Goal: Transaction & Acquisition: Book appointment/travel/reservation

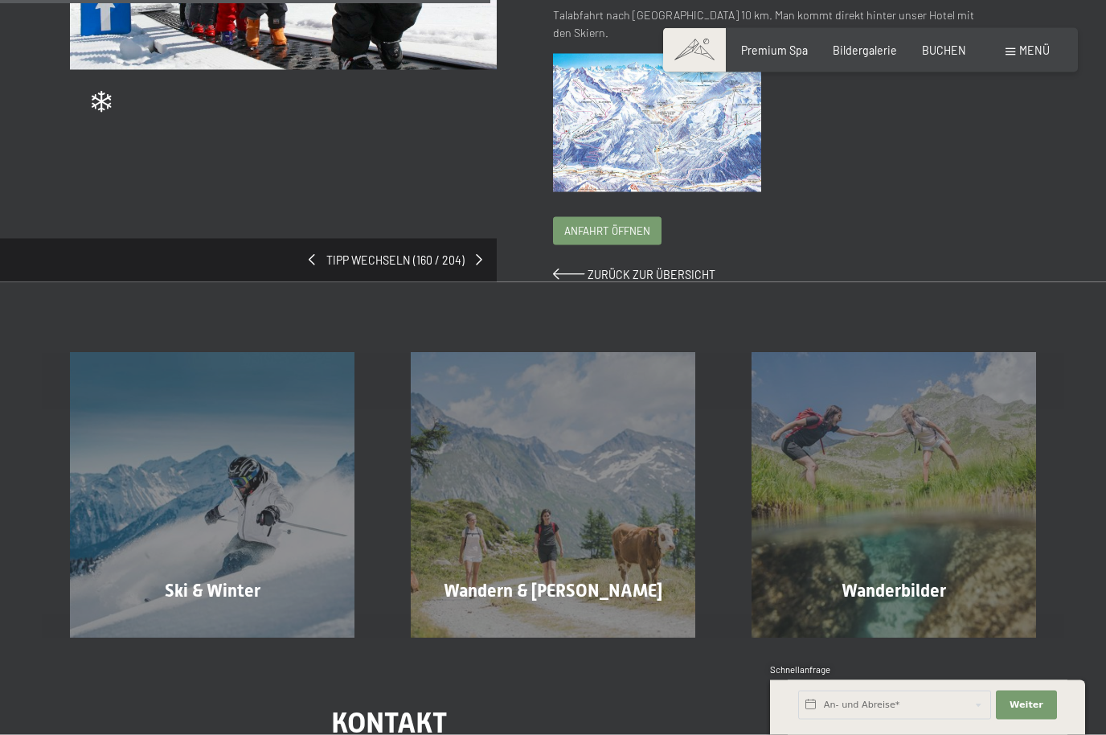
scroll to position [446, 0]
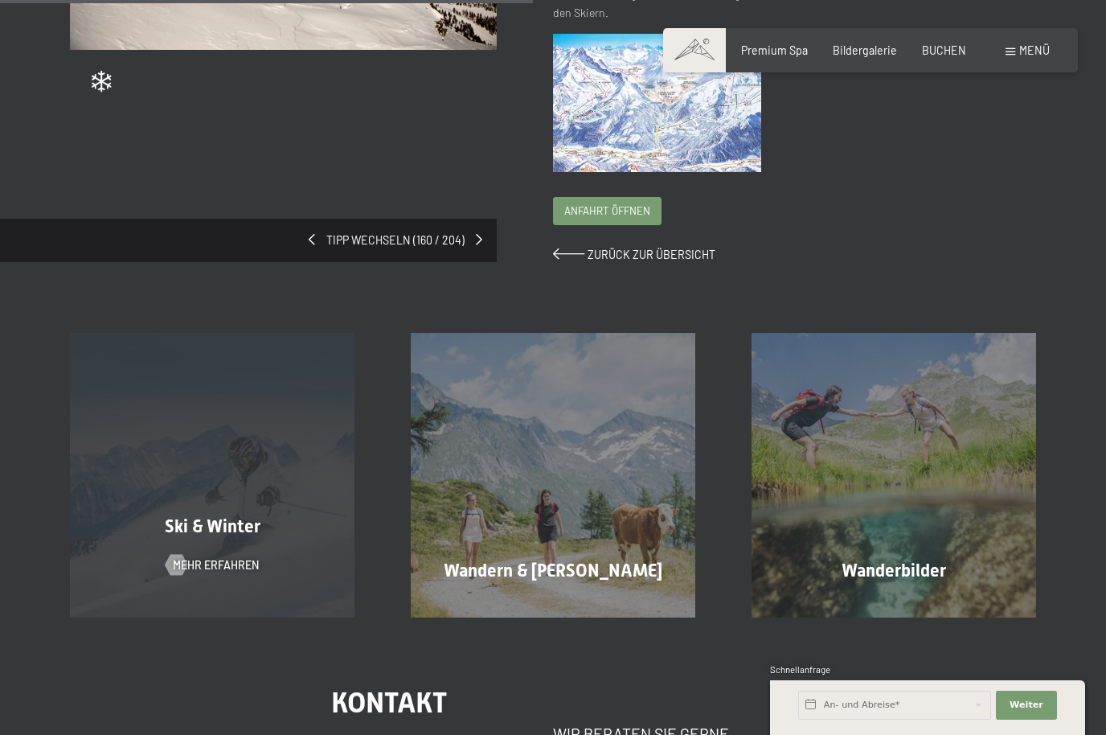
click at [248, 561] on div "Ski & Winter Mehr erfahren" at bounding box center [212, 475] width 341 height 284
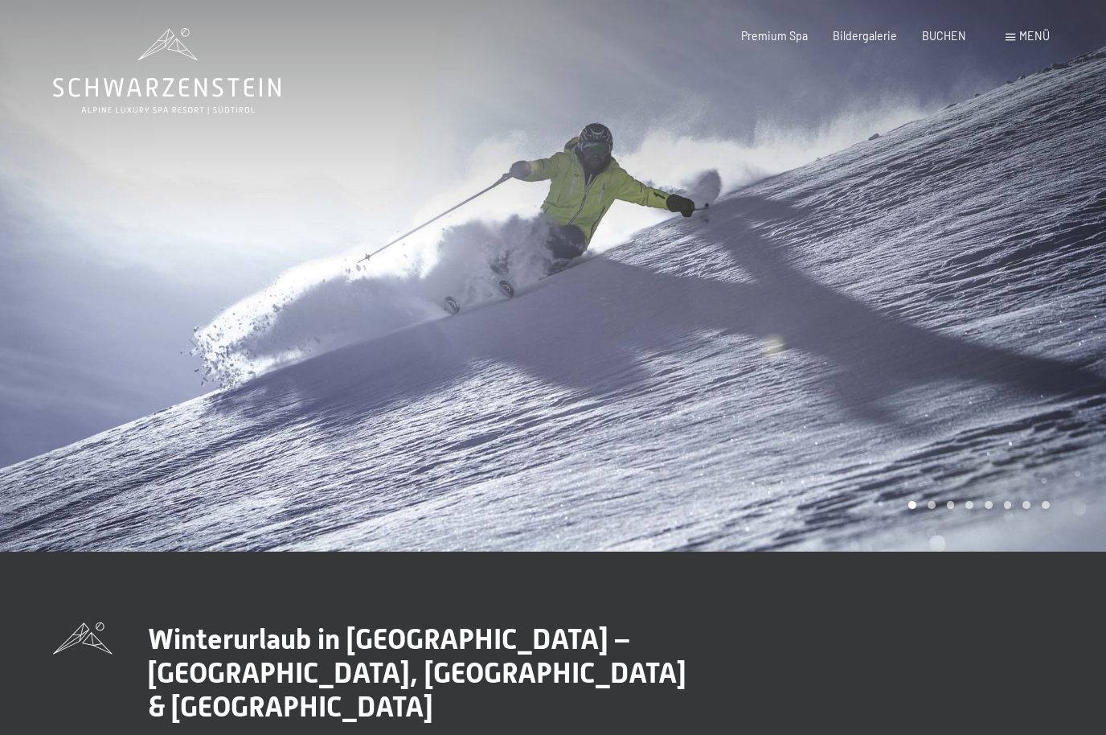
click at [1023, 443] on div at bounding box center [829, 275] width 553 height 551
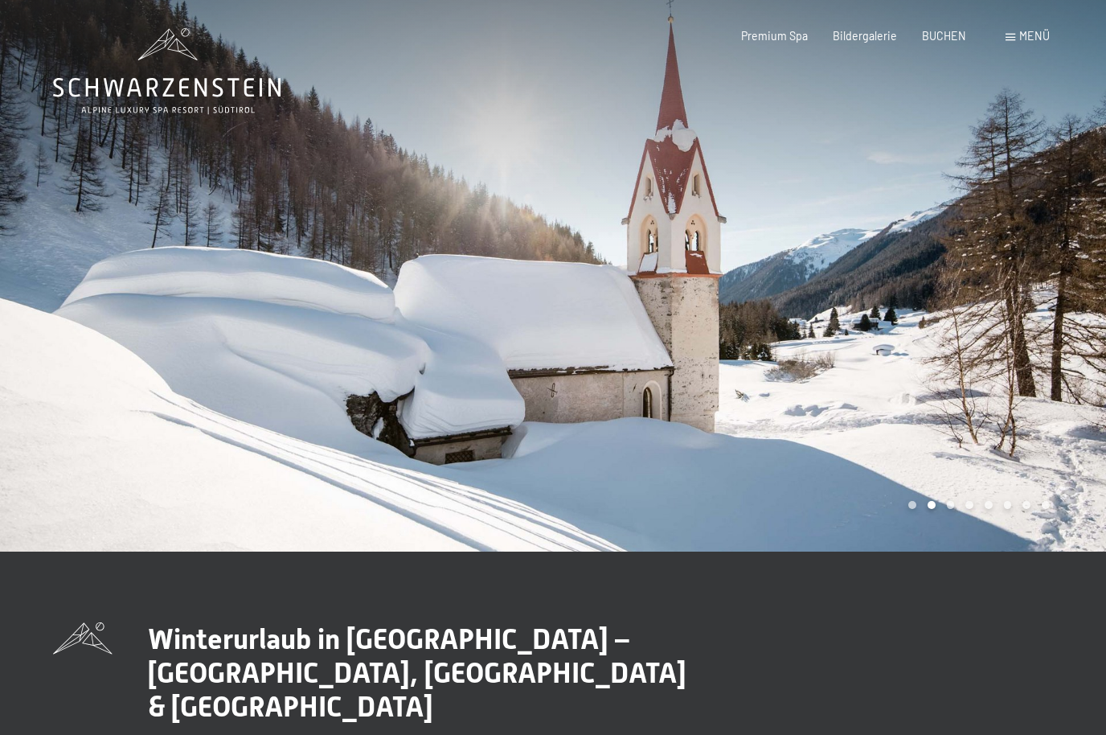
click at [1059, 425] on div at bounding box center [829, 275] width 553 height 551
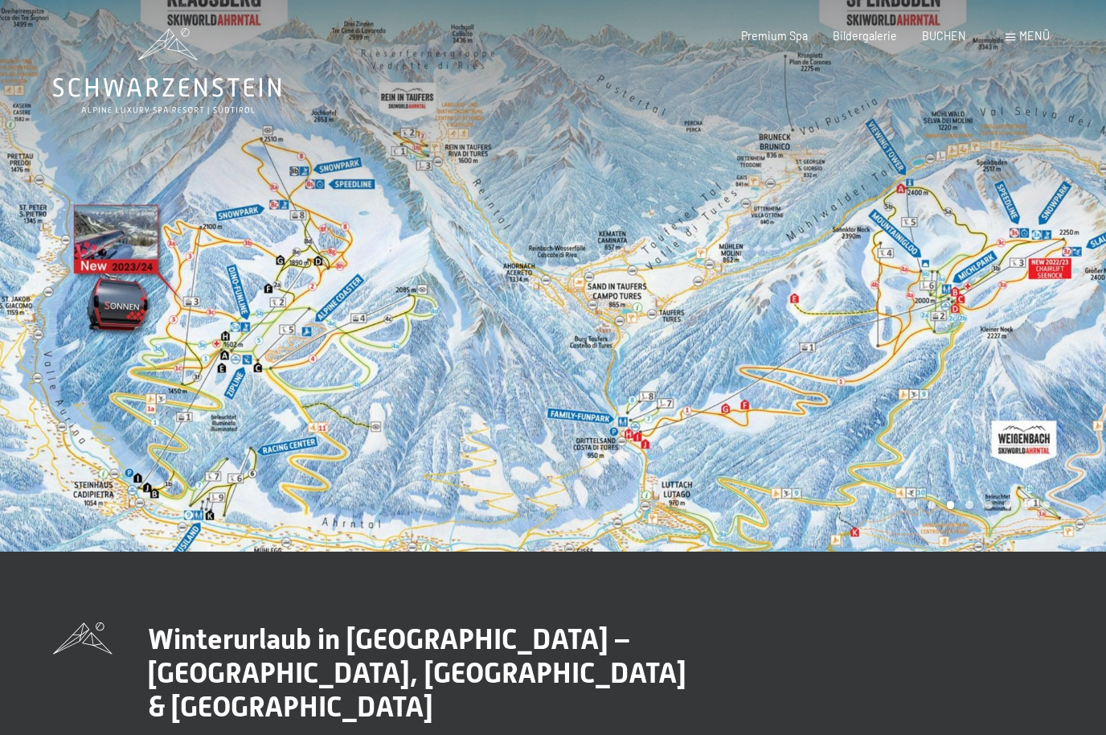
click at [1054, 429] on div at bounding box center [829, 275] width 553 height 551
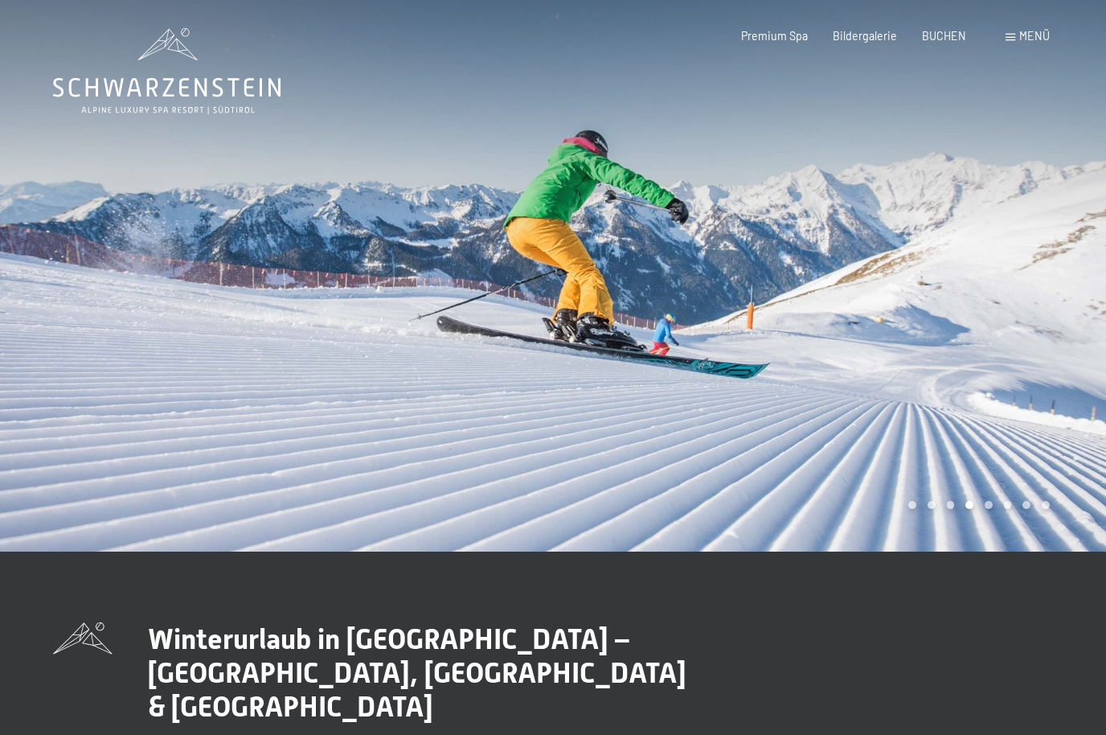
click at [1065, 396] on div at bounding box center [829, 275] width 553 height 551
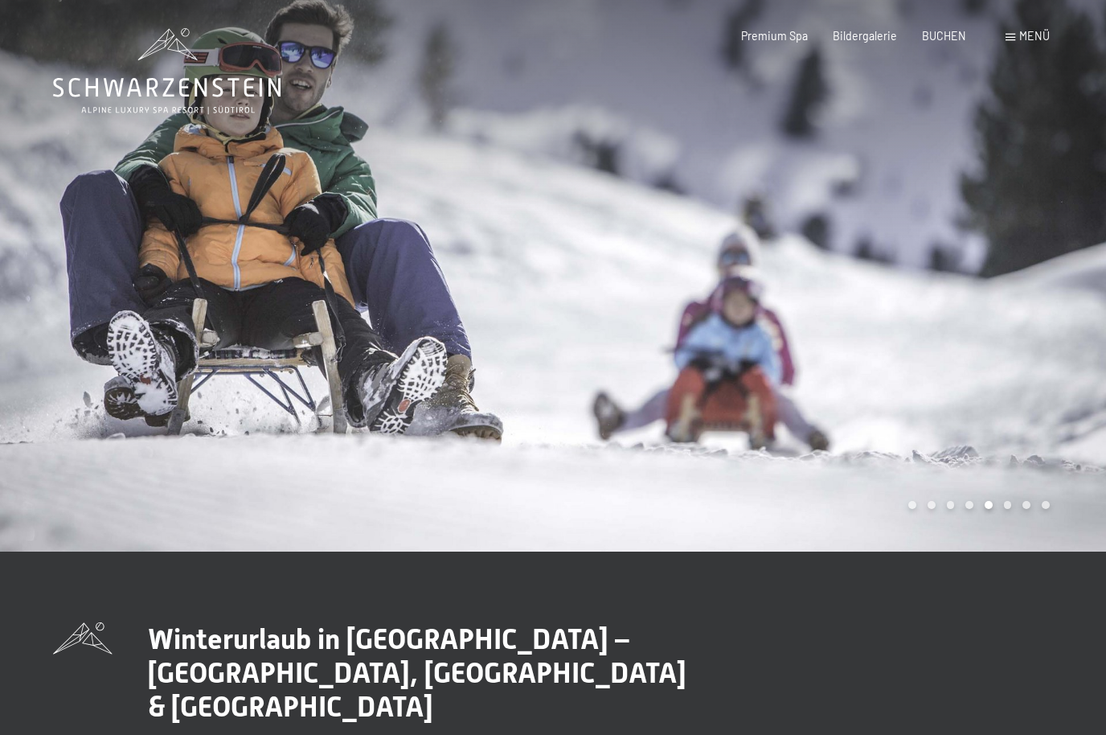
click at [1074, 389] on div at bounding box center [829, 275] width 553 height 551
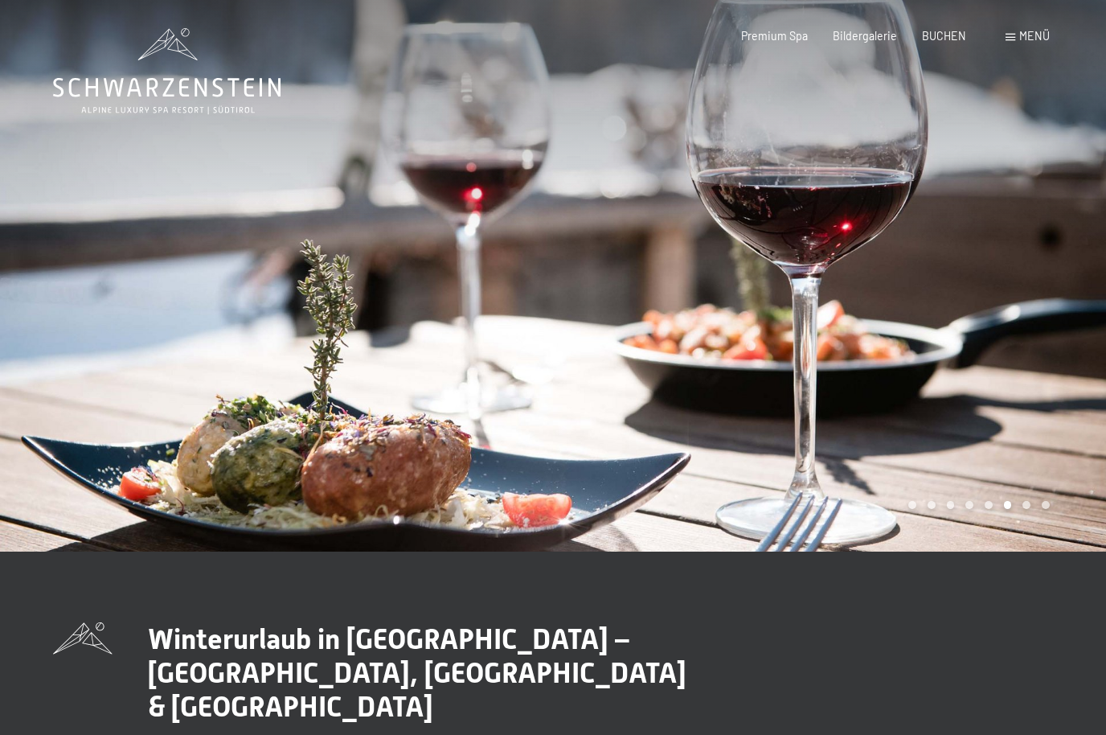
click at [1081, 400] on div at bounding box center [829, 275] width 553 height 551
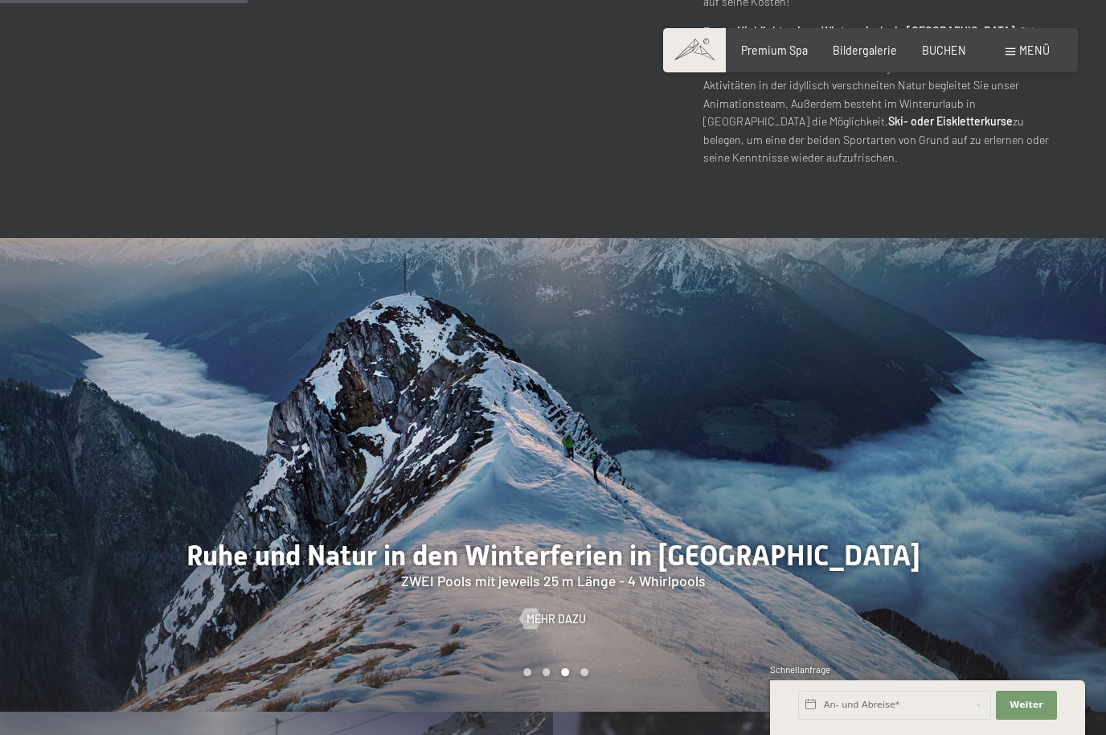
scroll to position [1289, 0]
click at [1014, 522] on div at bounding box center [829, 475] width 553 height 473
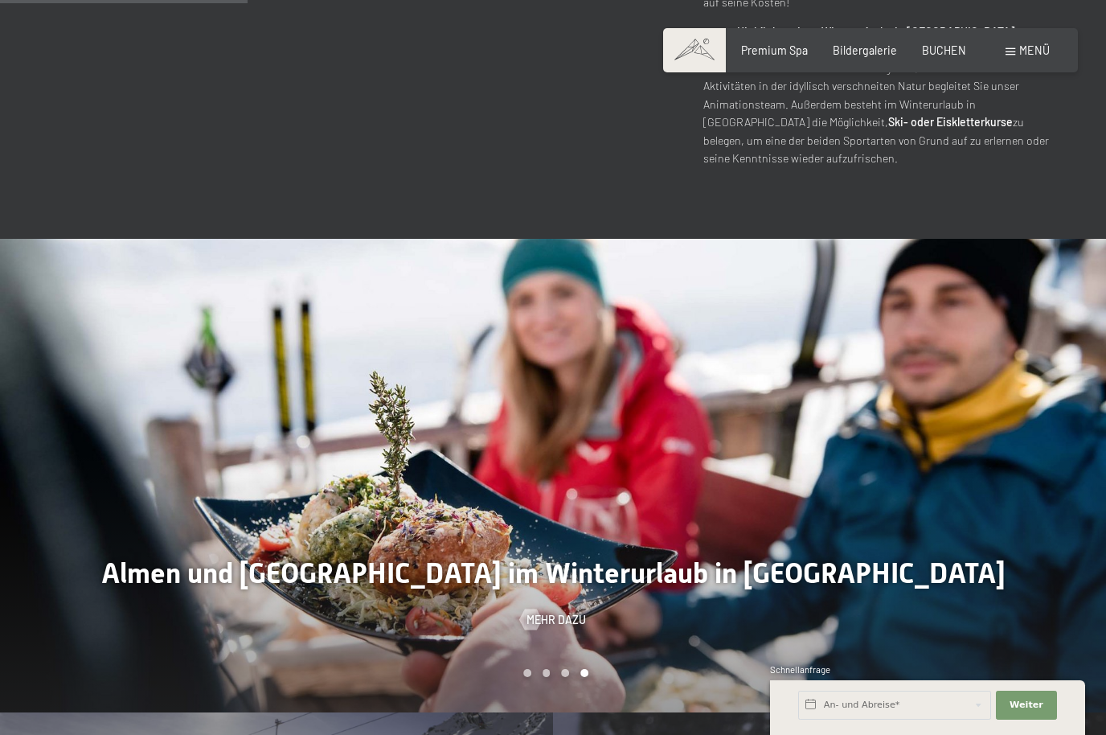
click at [1025, 526] on div at bounding box center [829, 475] width 553 height 473
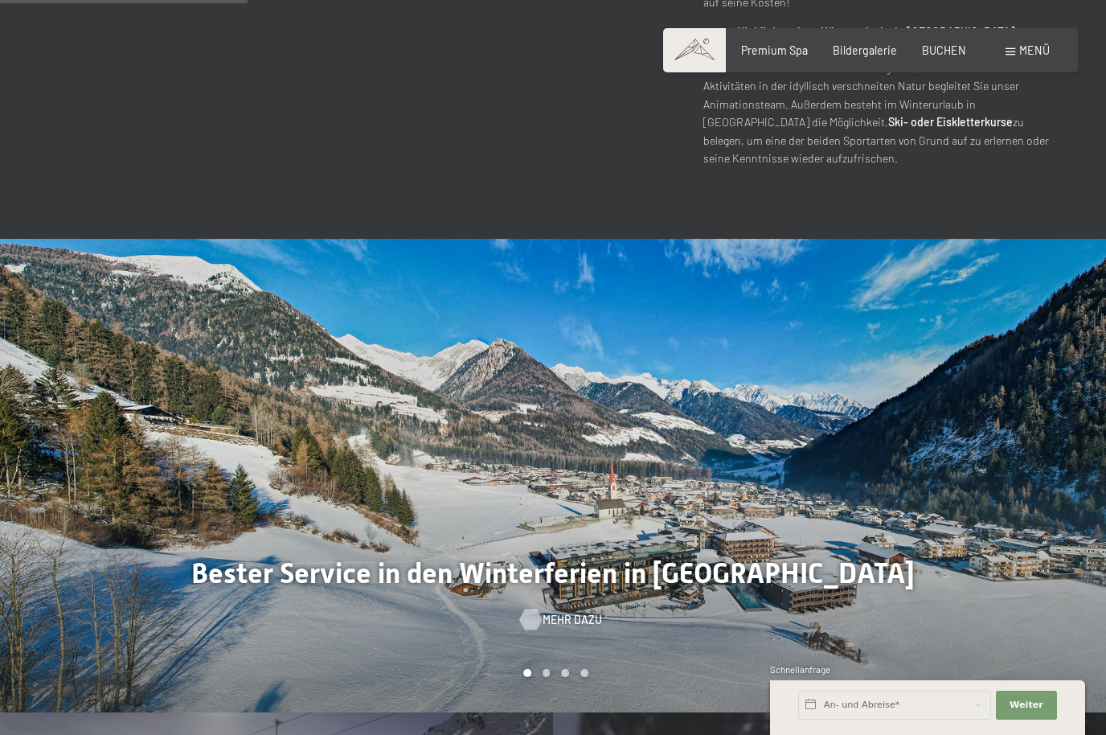
click at [571, 612] on span "Mehr dazu" at bounding box center [572, 620] width 59 height 16
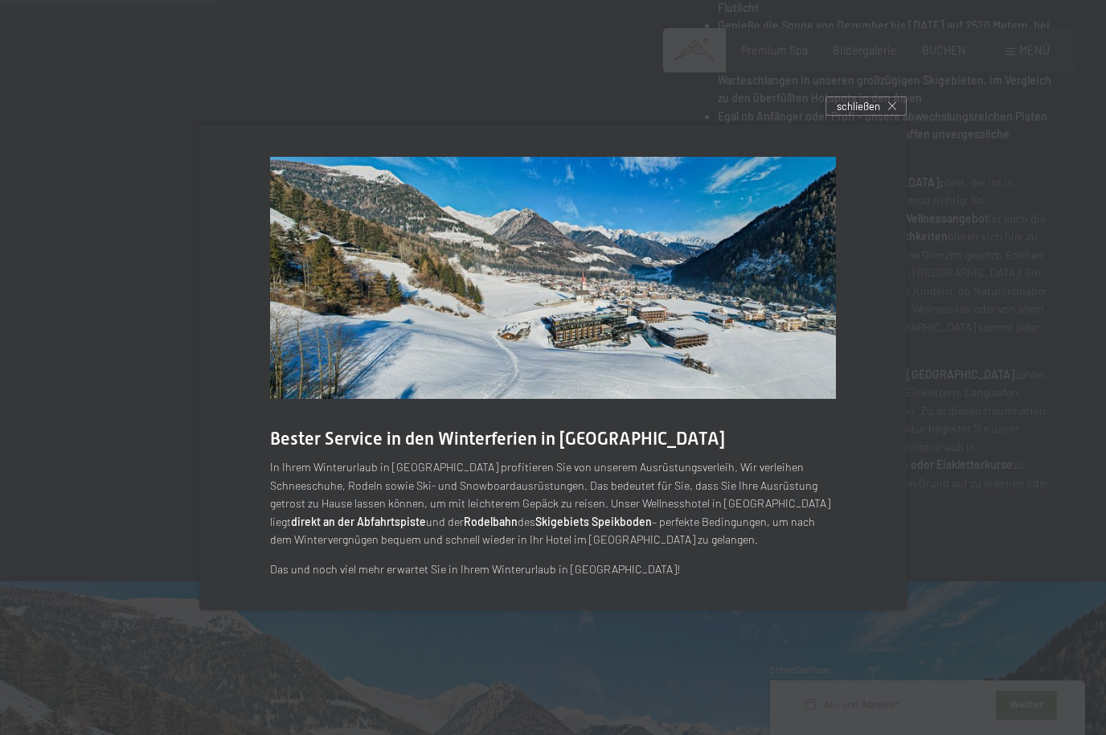
scroll to position [962, 0]
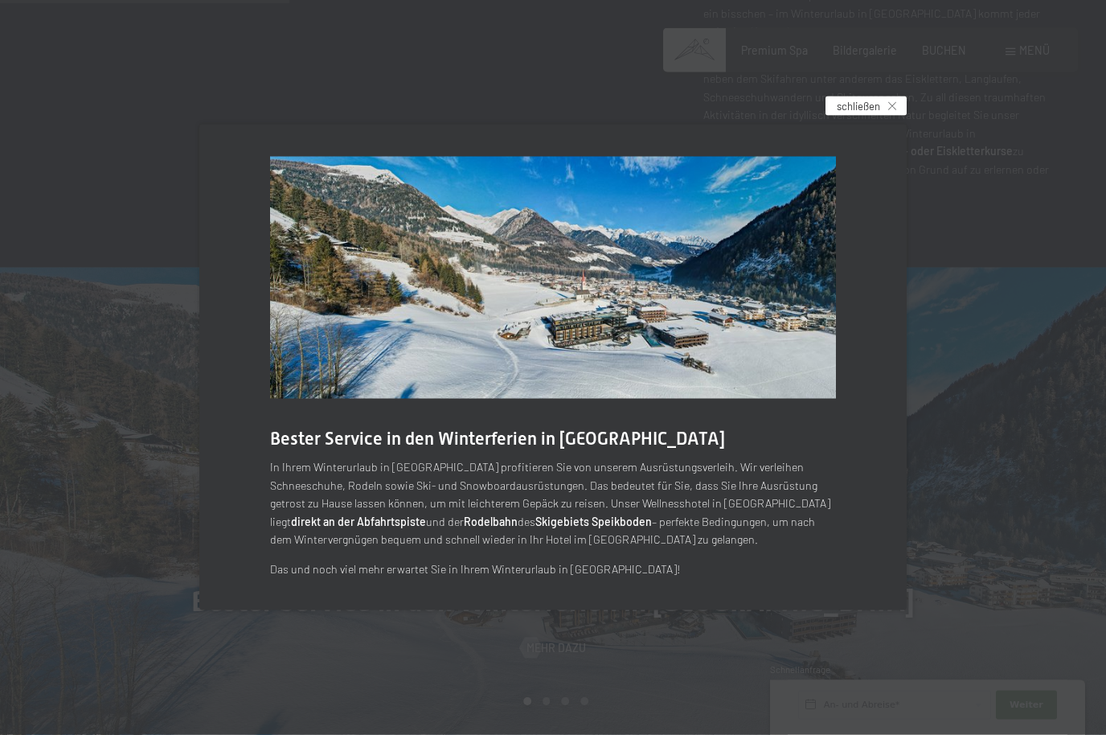
click at [879, 116] on div "schließen" at bounding box center [866, 105] width 81 height 19
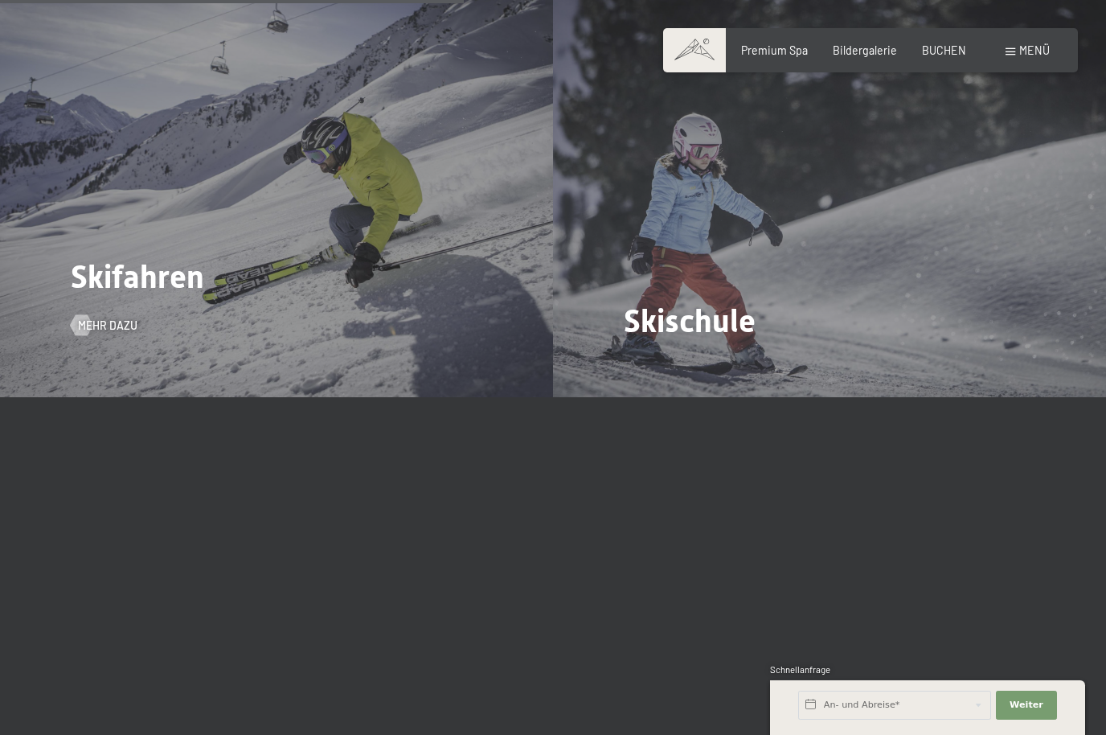
scroll to position [2052, 0]
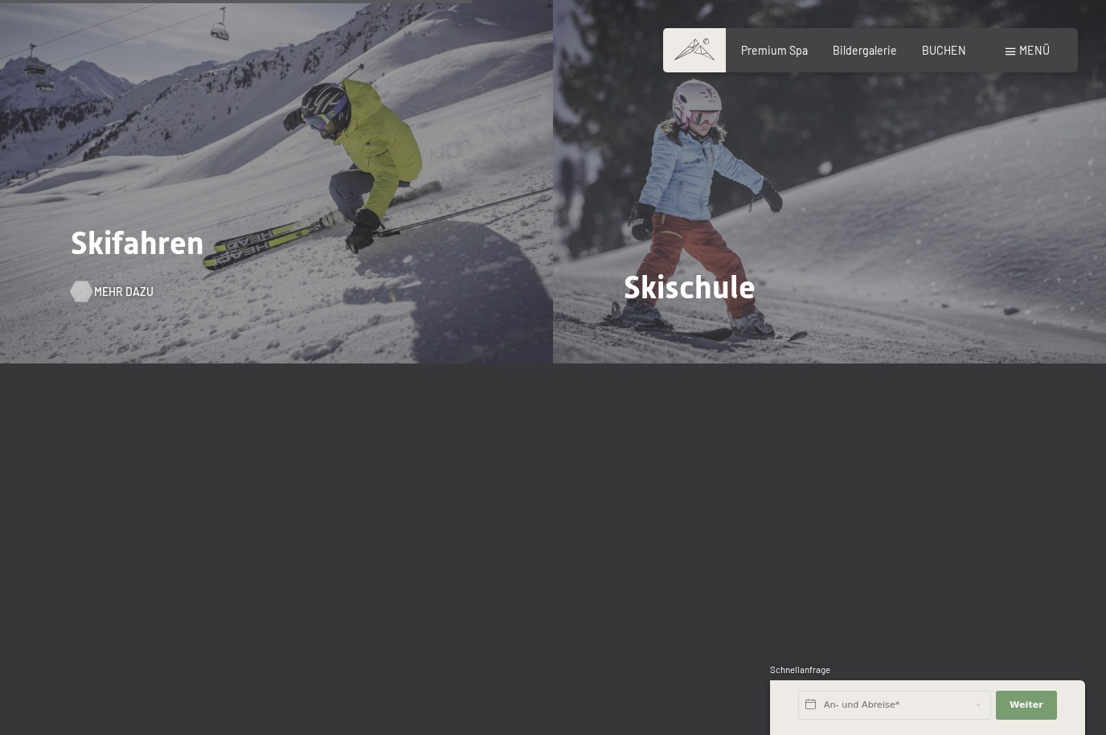
click at [126, 284] on span "Mehr dazu" at bounding box center [123, 292] width 59 height 16
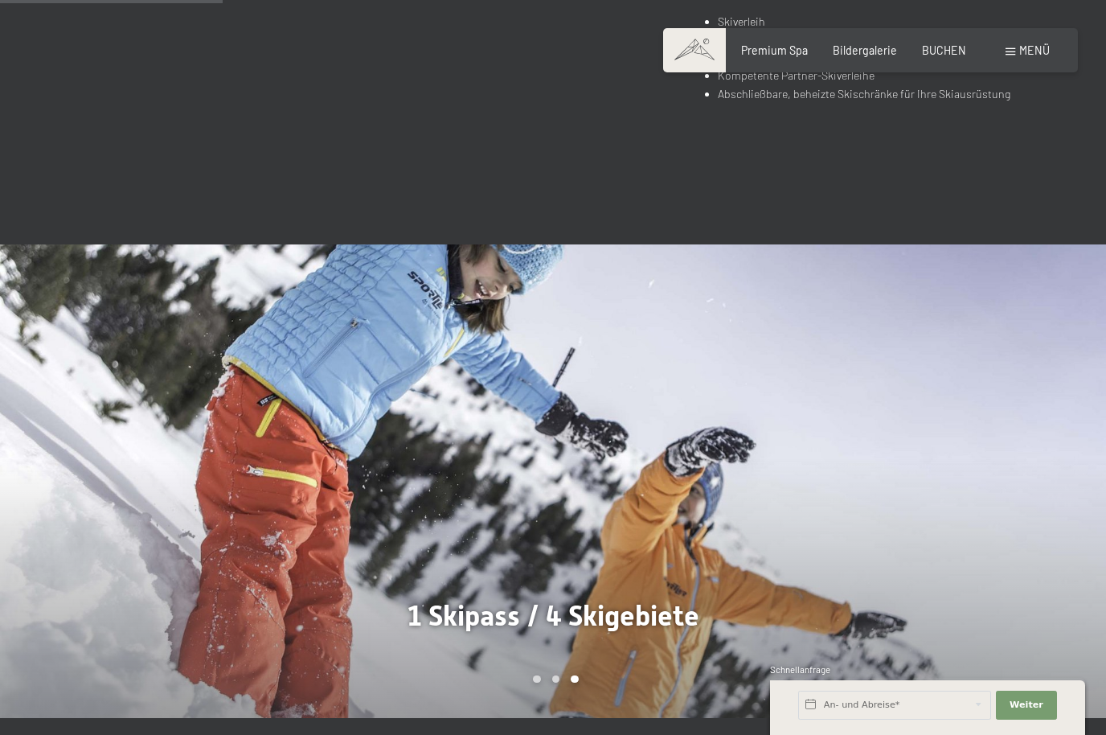
scroll to position [1095, 0]
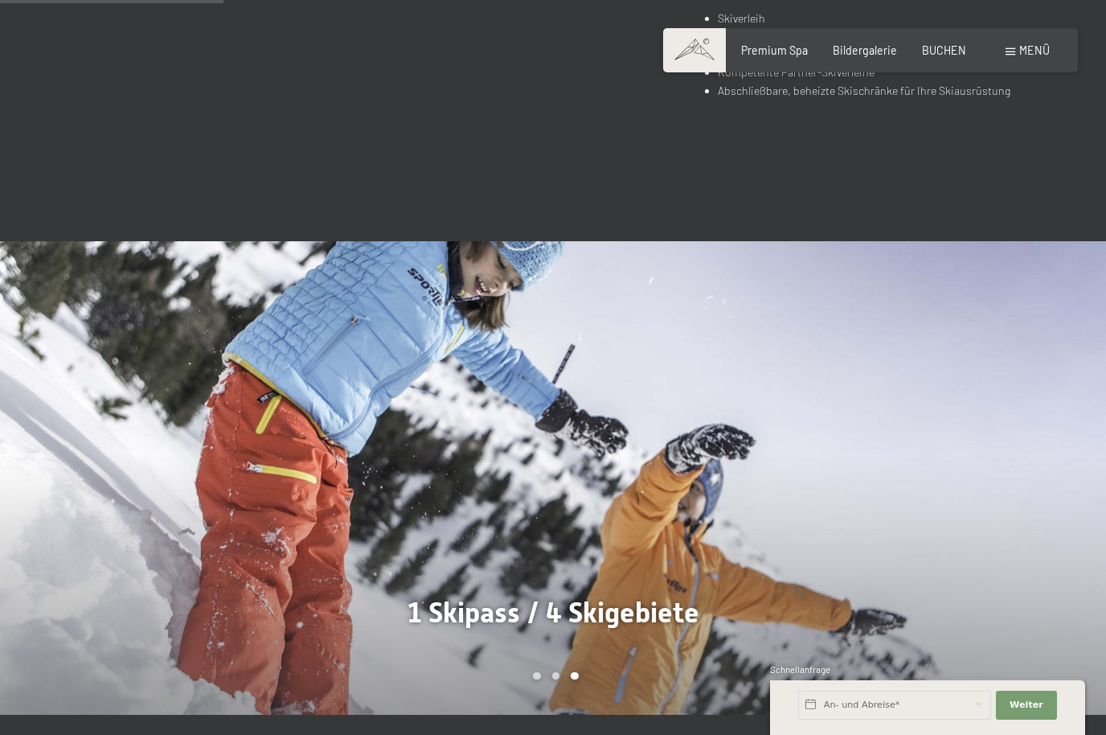
click at [986, 453] on div at bounding box center [829, 477] width 553 height 473
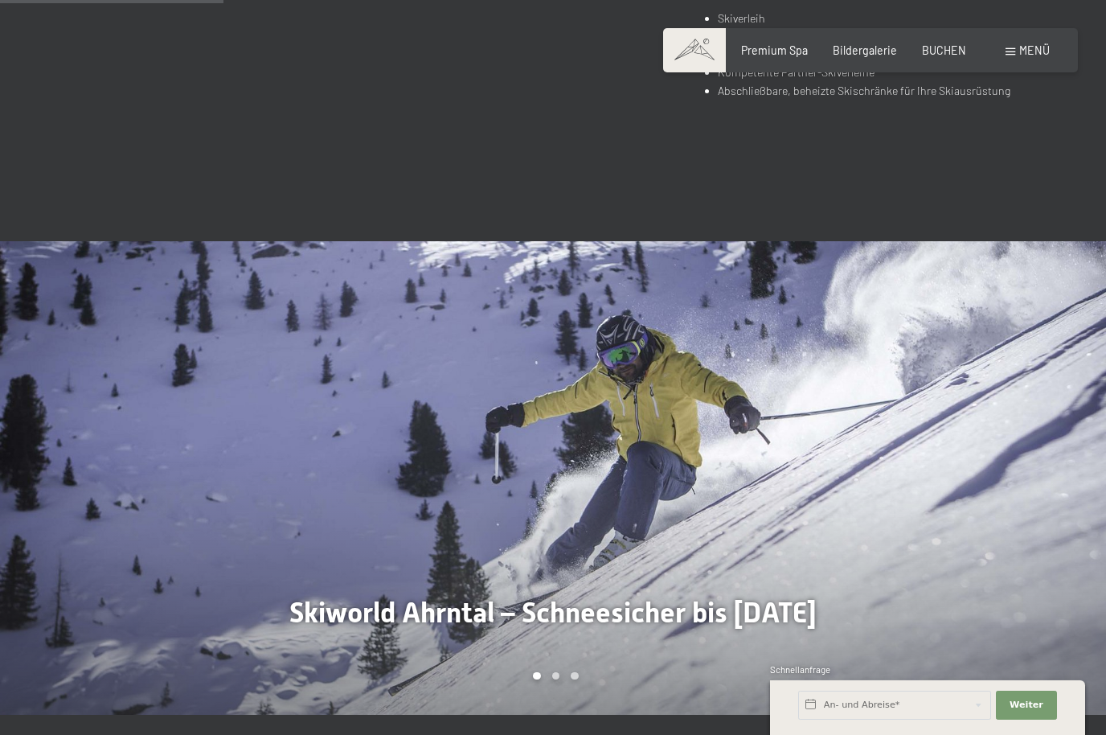
click at [1010, 445] on div at bounding box center [829, 477] width 553 height 473
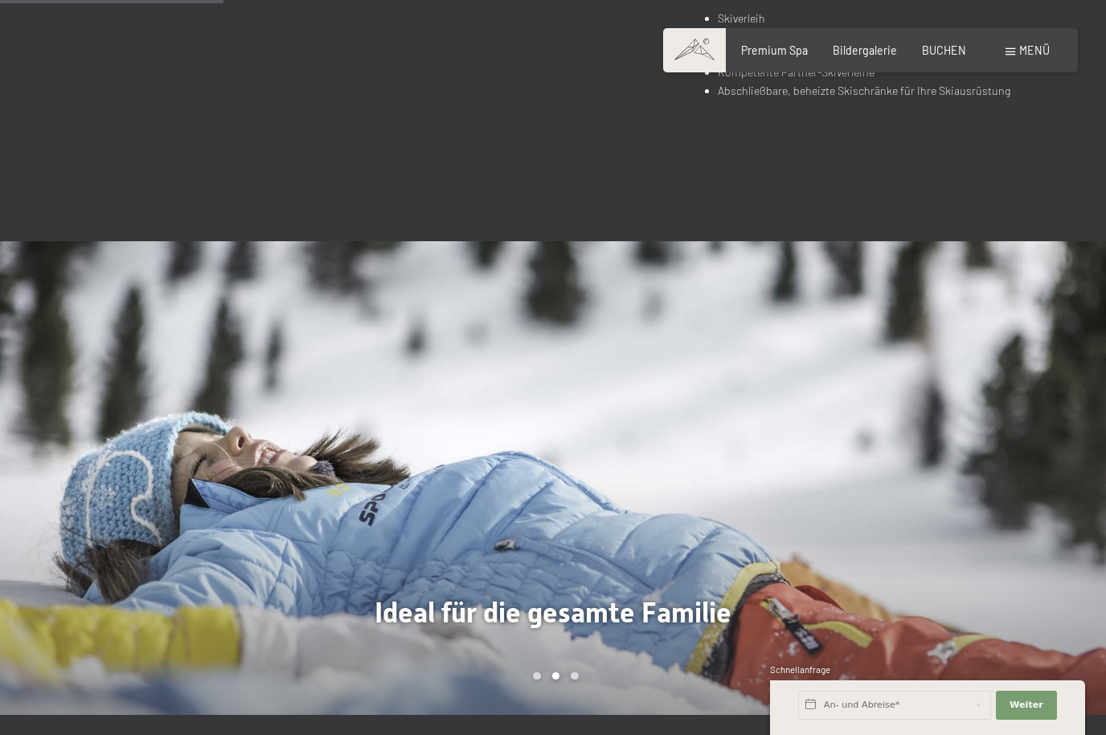
click at [1027, 502] on div at bounding box center [829, 477] width 553 height 473
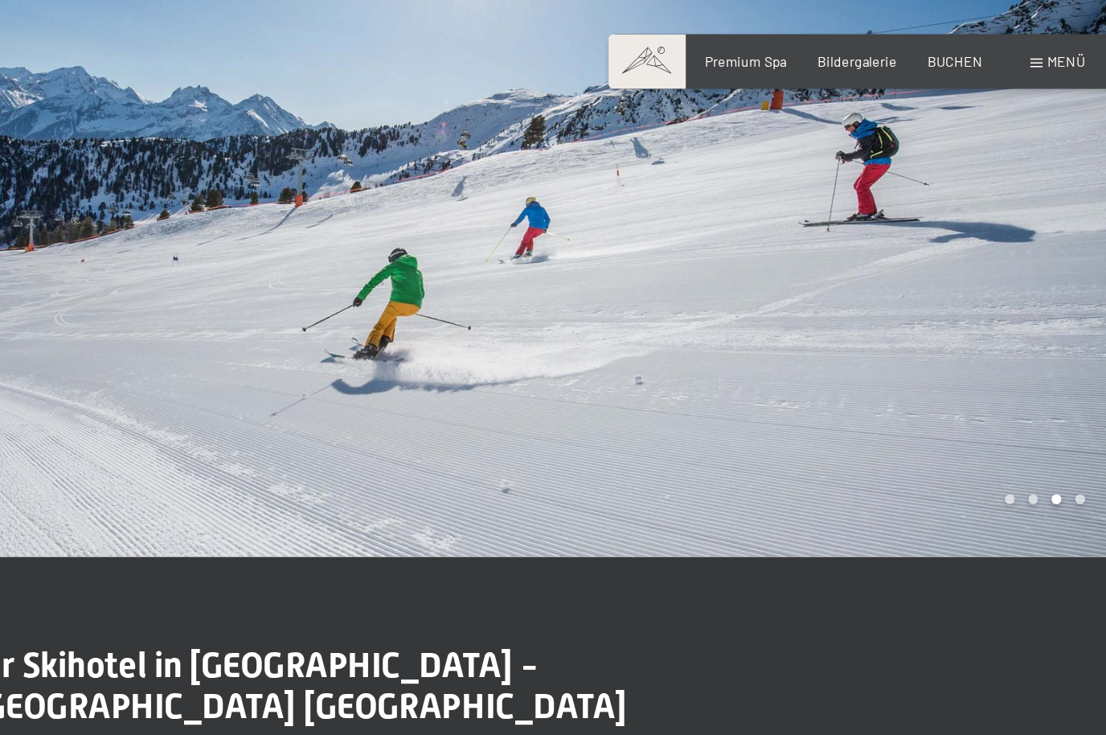
scroll to position [0, 0]
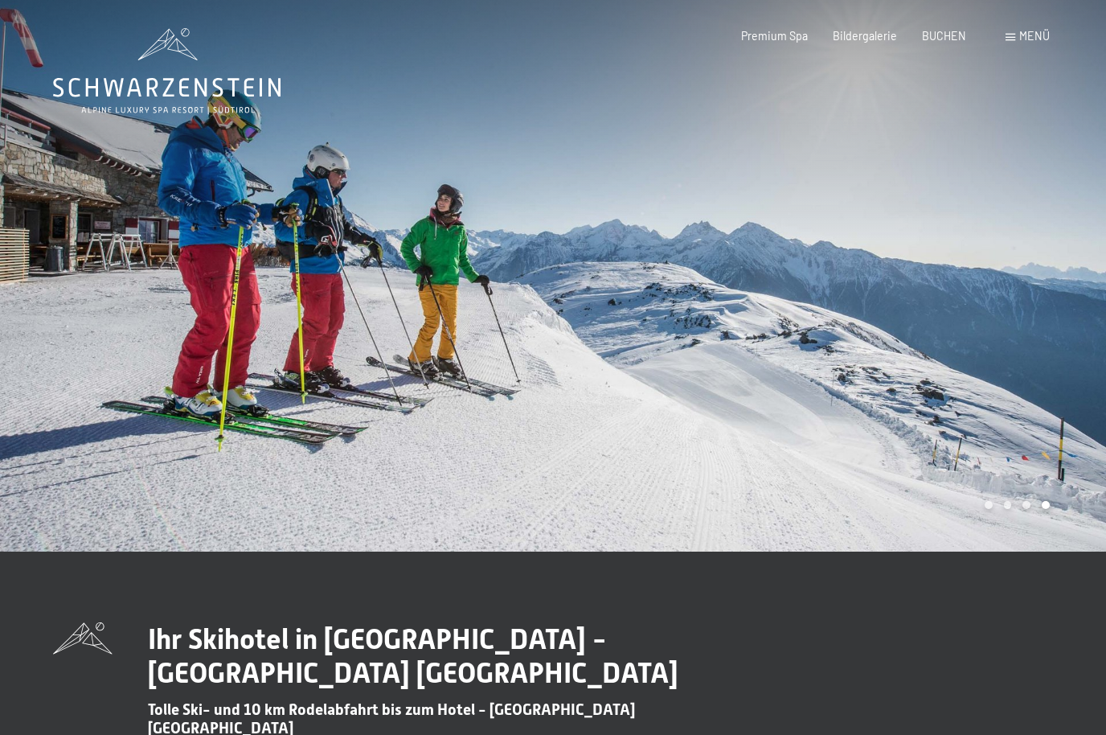
click at [207, 69] on icon at bounding box center [166, 71] width 227 height 86
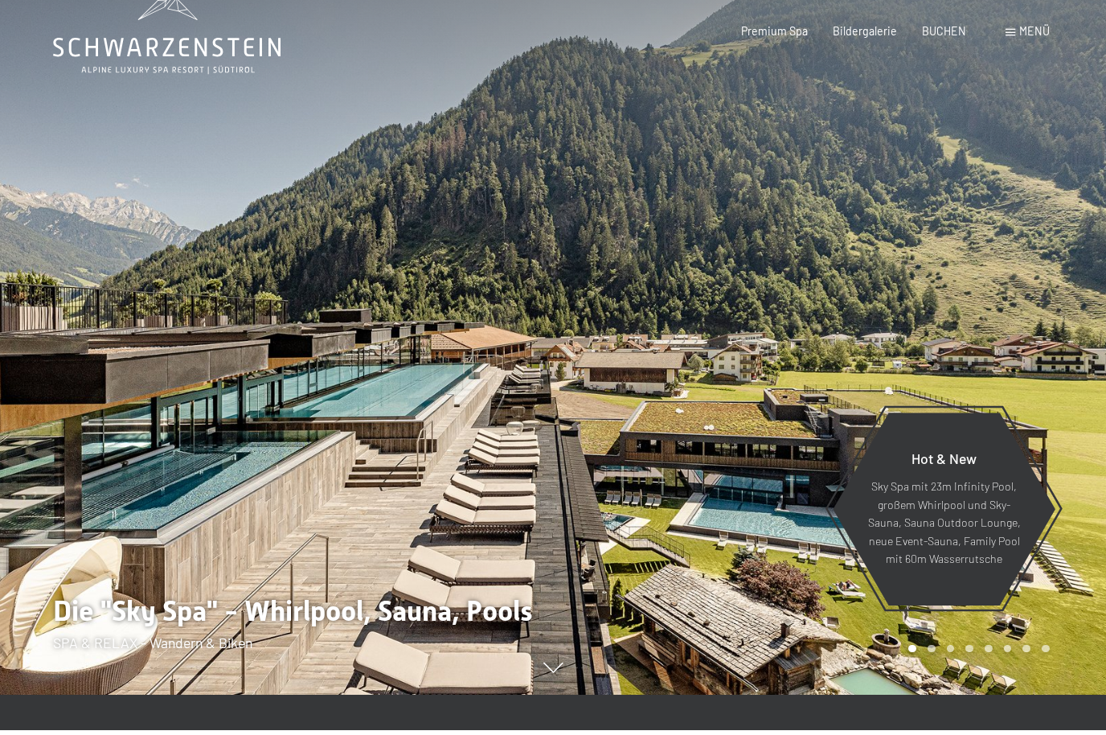
scroll to position [49, 0]
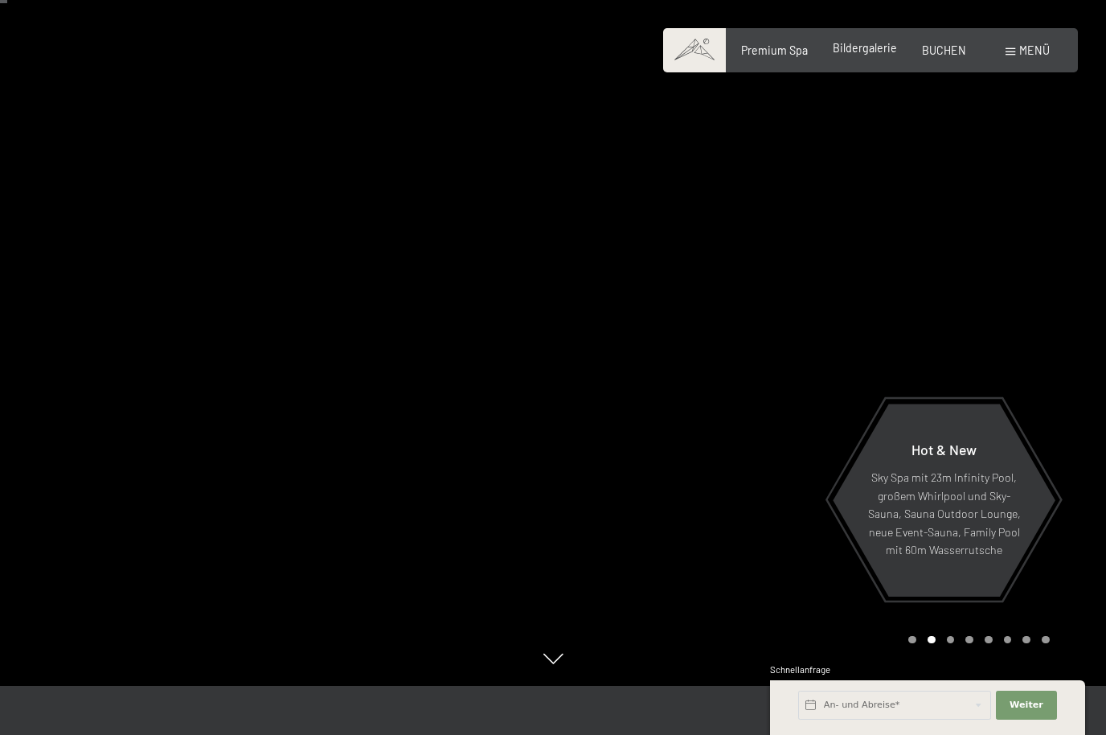
click at [857, 47] on span "Bildergalerie" at bounding box center [865, 48] width 64 height 14
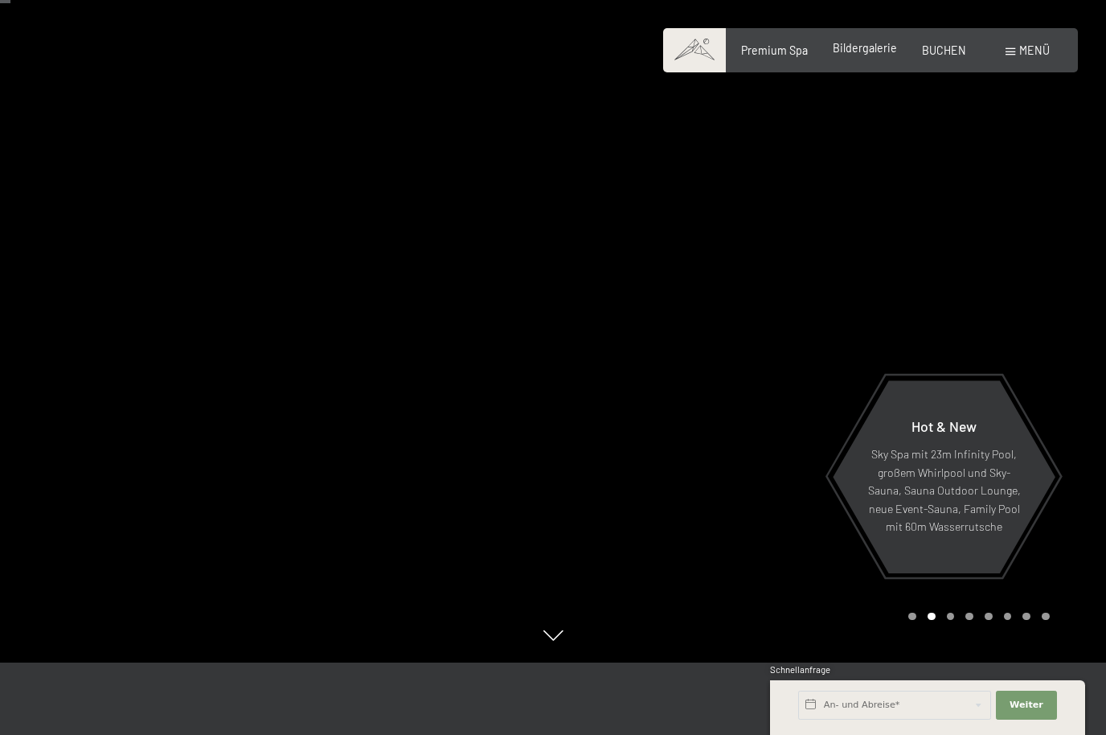
scroll to position [71, 0]
click at [943, 56] on div "Premium Spa Bildergalerie BUCHEN" at bounding box center [841, 51] width 300 height 16
click at [910, 719] on input "text" at bounding box center [894, 704] width 193 height 29
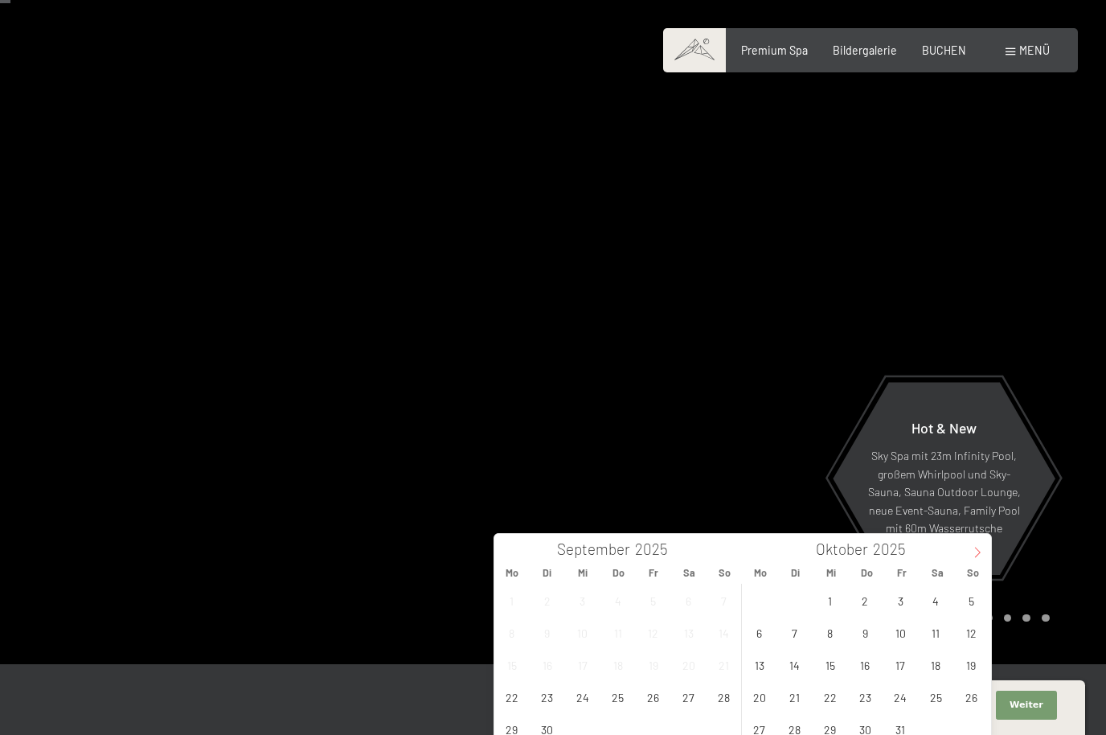
click at [975, 555] on icon at bounding box center [977, 552] width 11 height 11
click at [981, 559] on span at bounding box center [977, 547] width 27 height 27
click at [981, 634] on span "14" at bounding box center [971, 632] width 31 height 31
click at [905, 704] on span "26" at bounding box center [900, 696] width 31 height 31
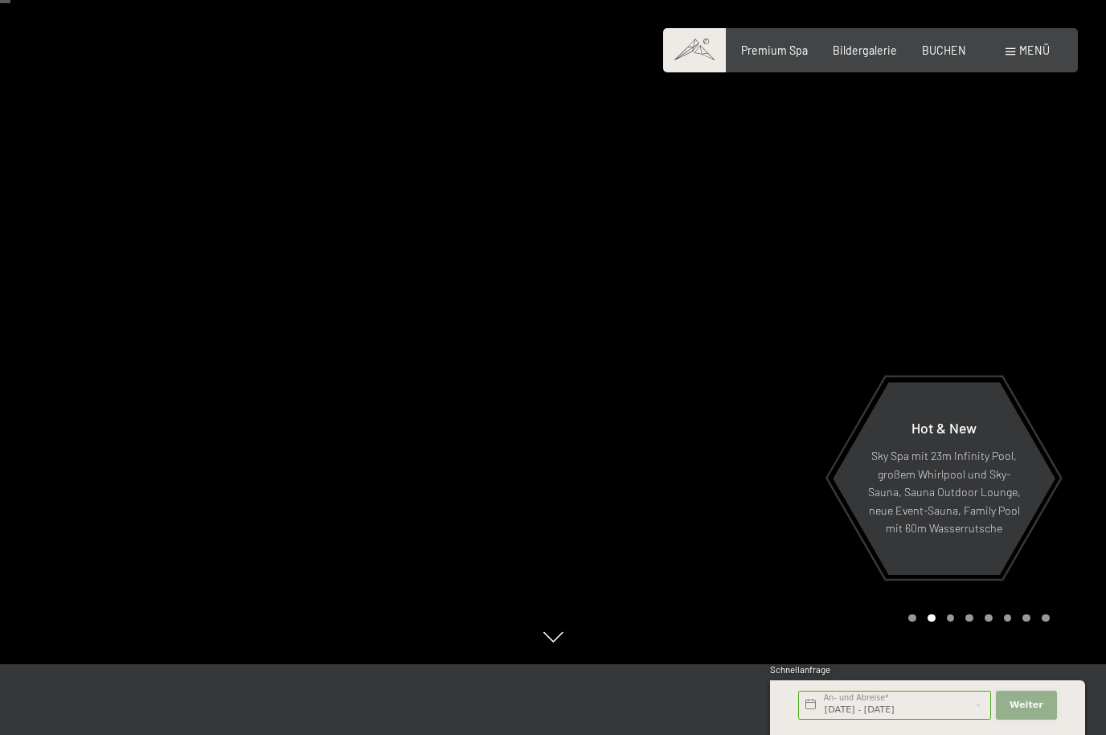
click at [1023, 719] on button "Weiter Adressfelder ausblenden" at bounding box center [1026, 704] width 61 height 29
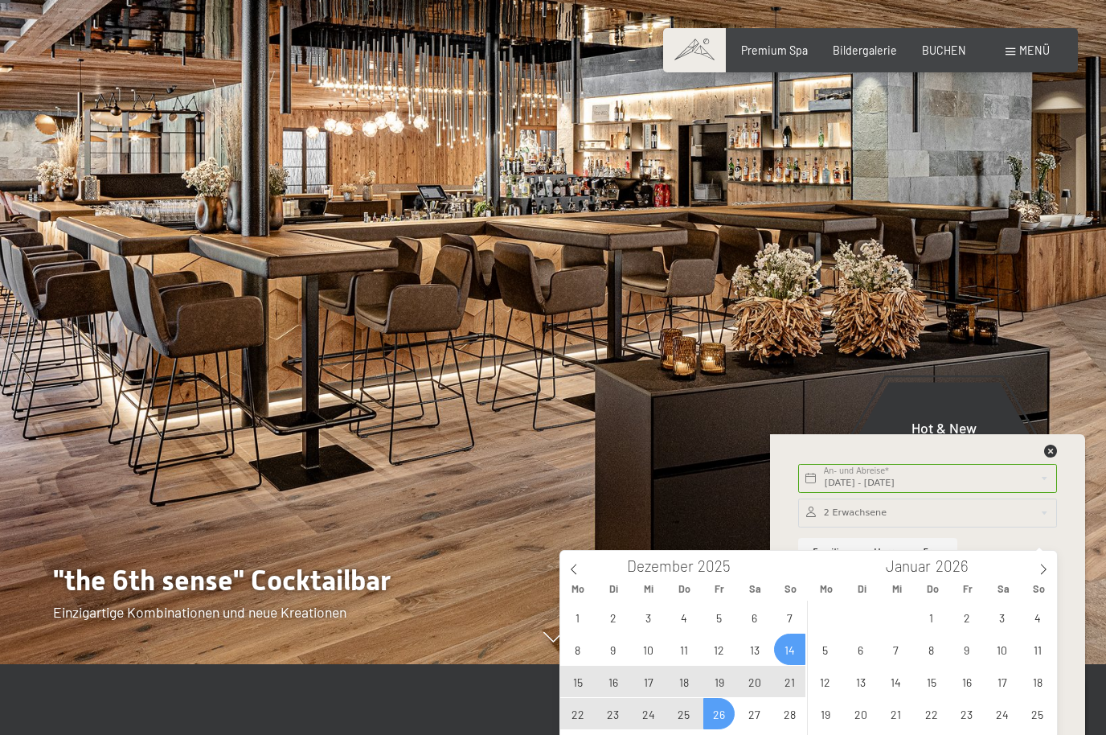
click at [794, 643] on span "14" at bounding box center [789, 648] width 31 height 31
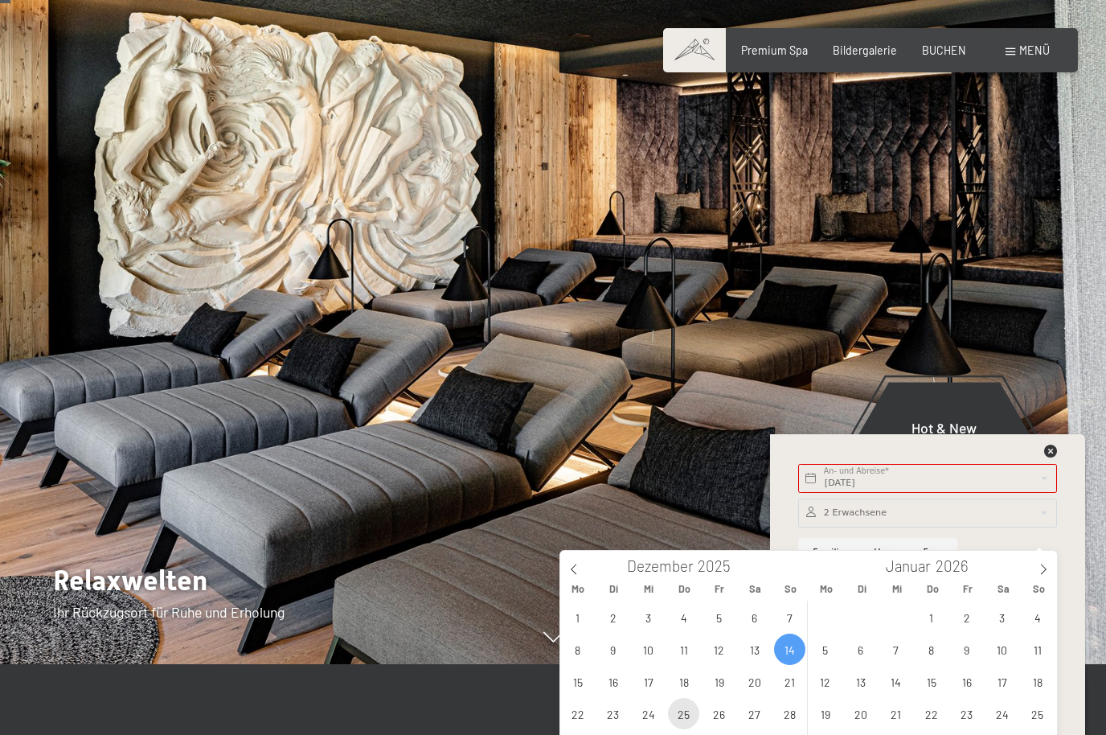
click at [679, 716] on span "25" at bounding box center [683, 713] width 31 height 31
type input "So. 14.12.2025 - Do. 25.12.2025"
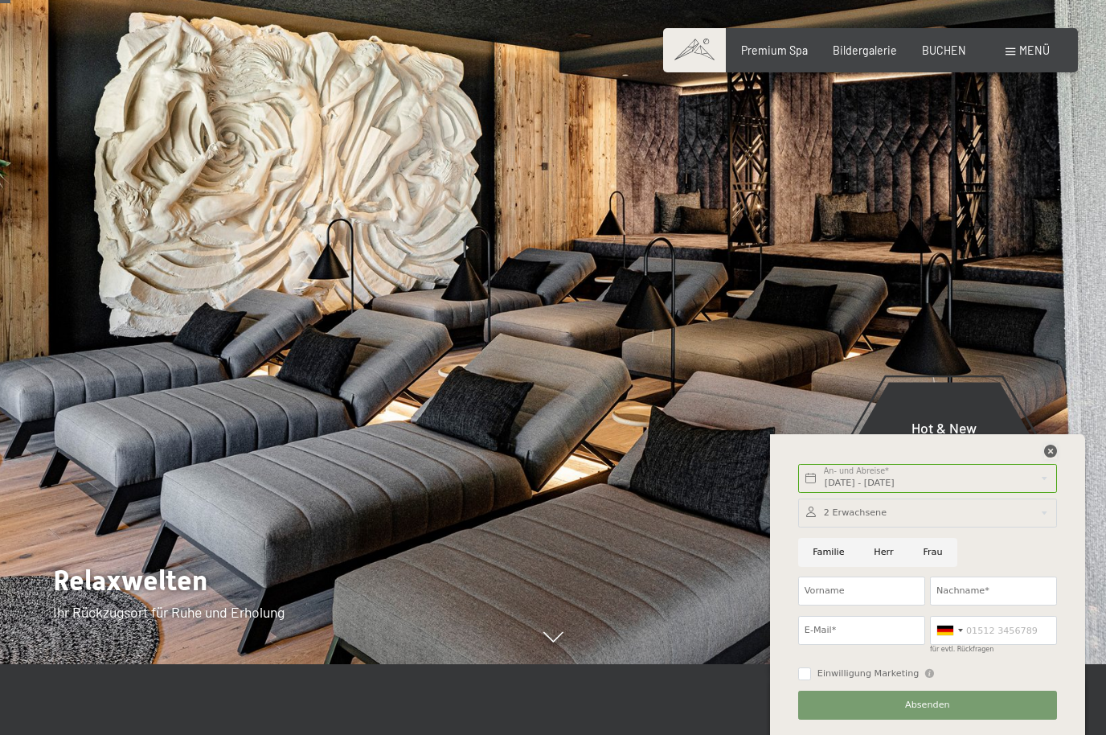
click at [1055, 457] on icon at bounding box center [1050, 451] width 13 height 13
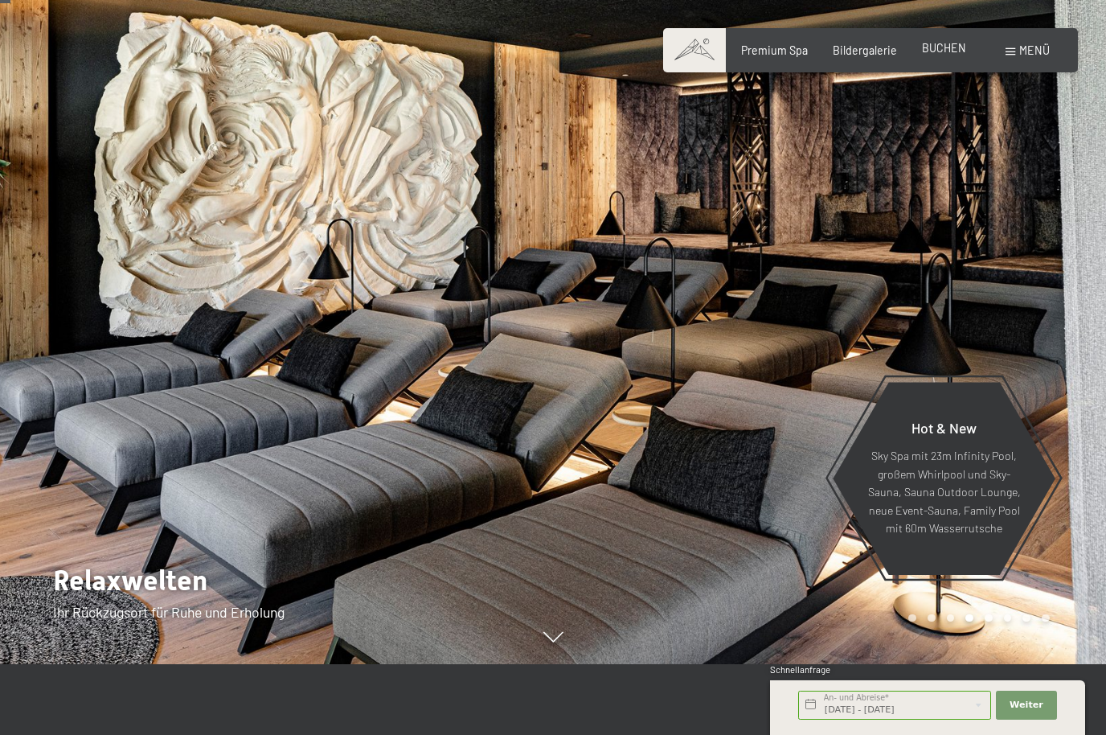
click at [939, 55] on div "BUCHEN" at bounding box center [944, 48] width 44 height 16
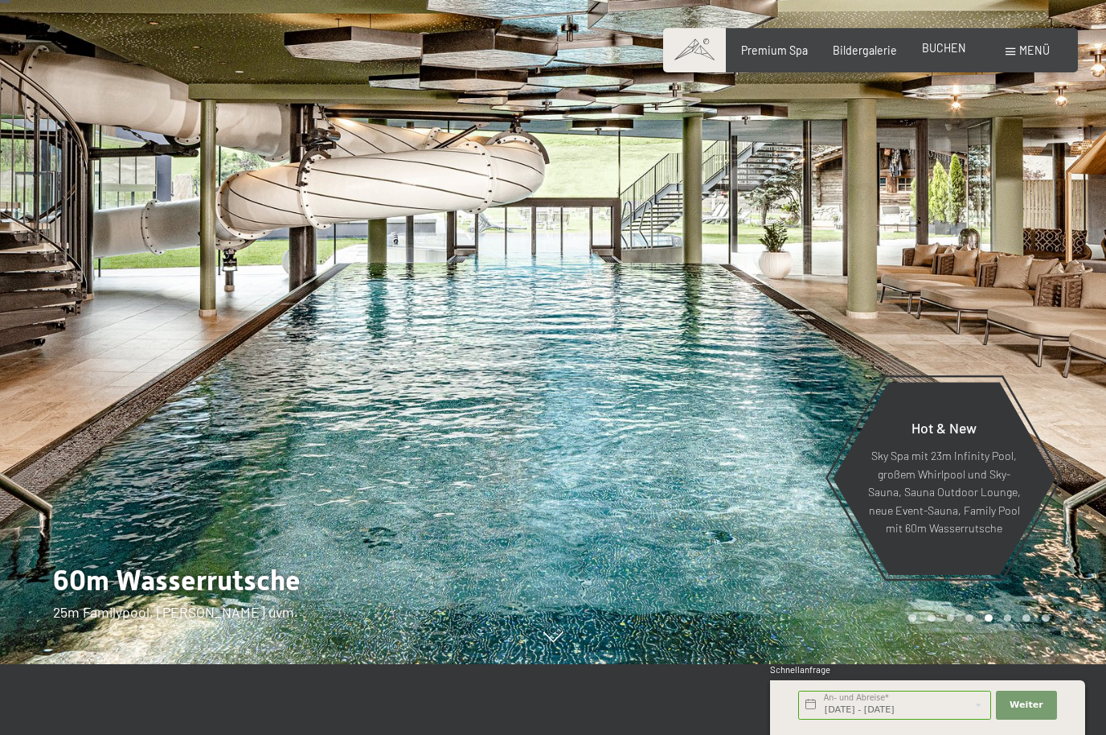
click at [936, 53] on span "BUCHEN" at bounding box center [944, 48] width 44 height 14
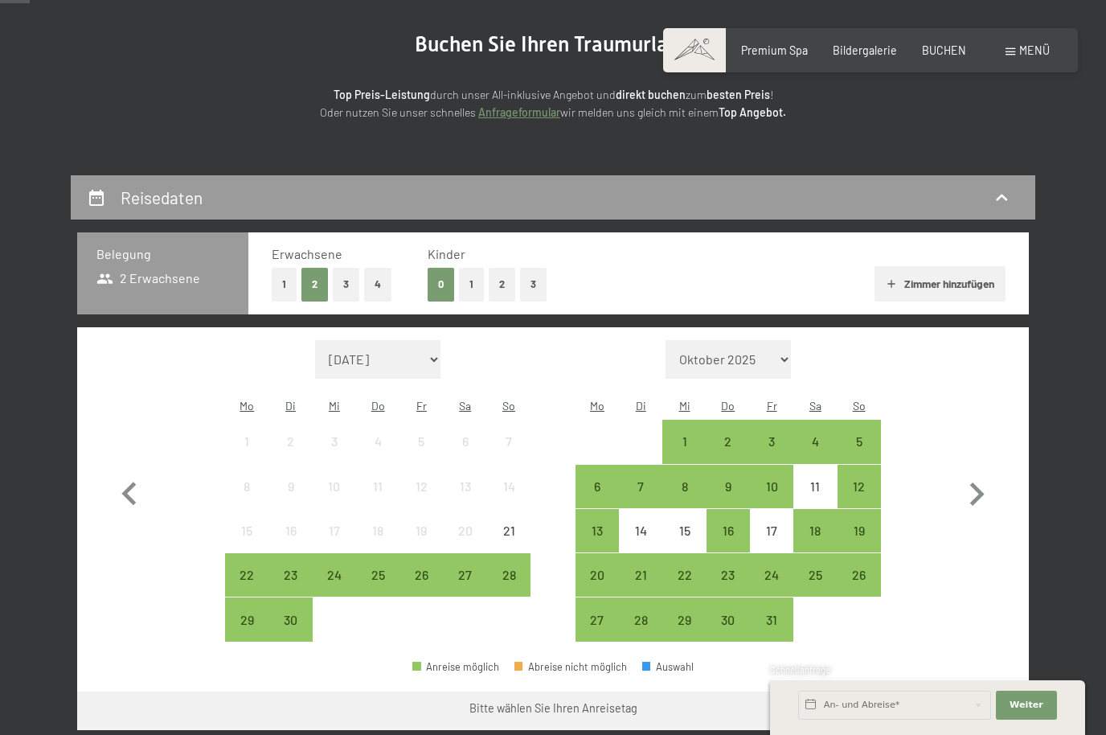
scroll to position [212, 0]
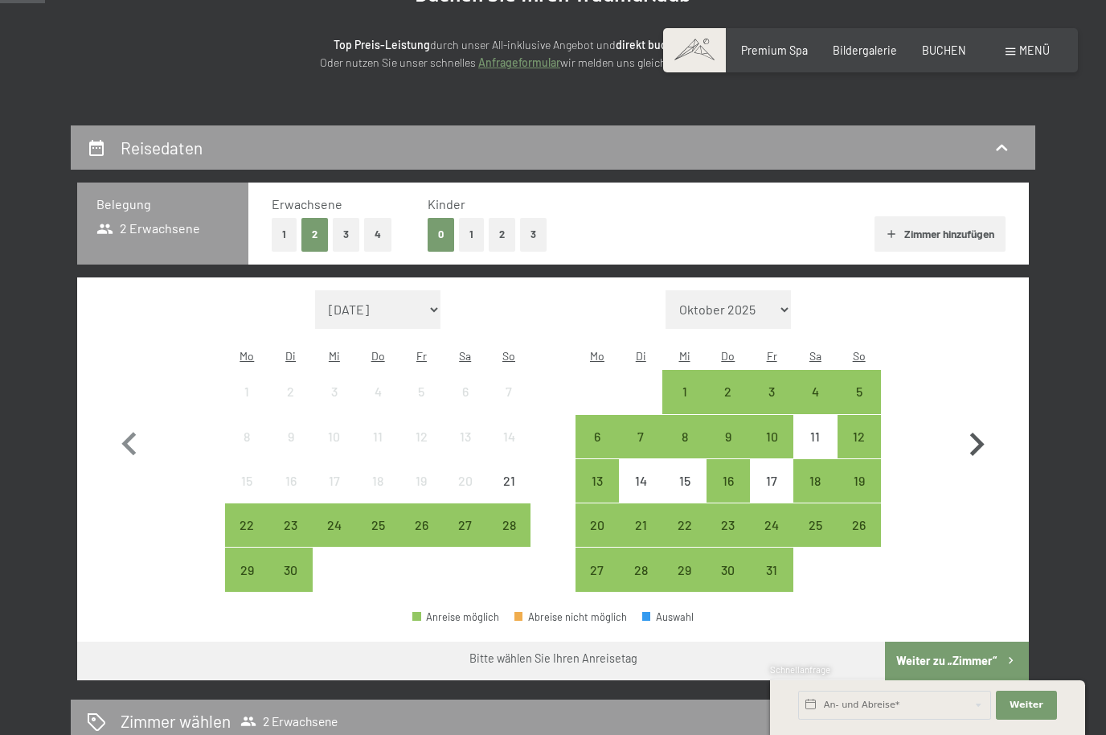
click at [980, 441] on icon "button" at bounding box center [976, 444] width 47 height 47
select select "[DATE]"
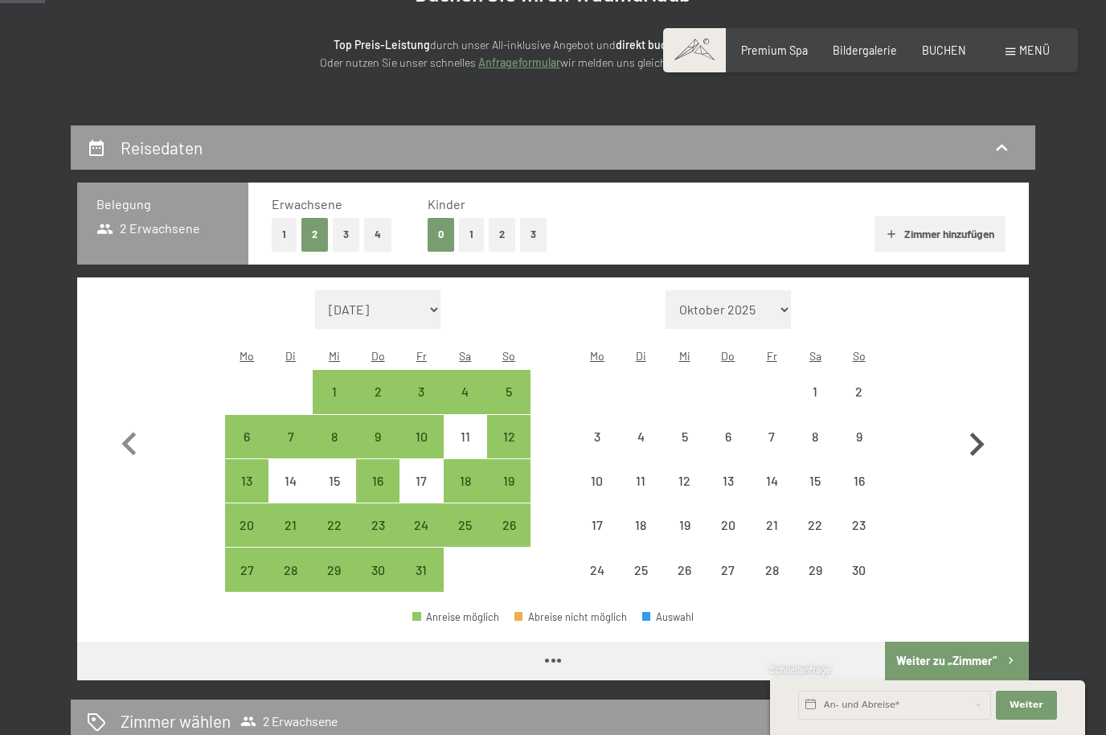
click at [981, 440] on icon "button" at bounding box center [976, 444] width 47 height 47
select select "[DATE]"
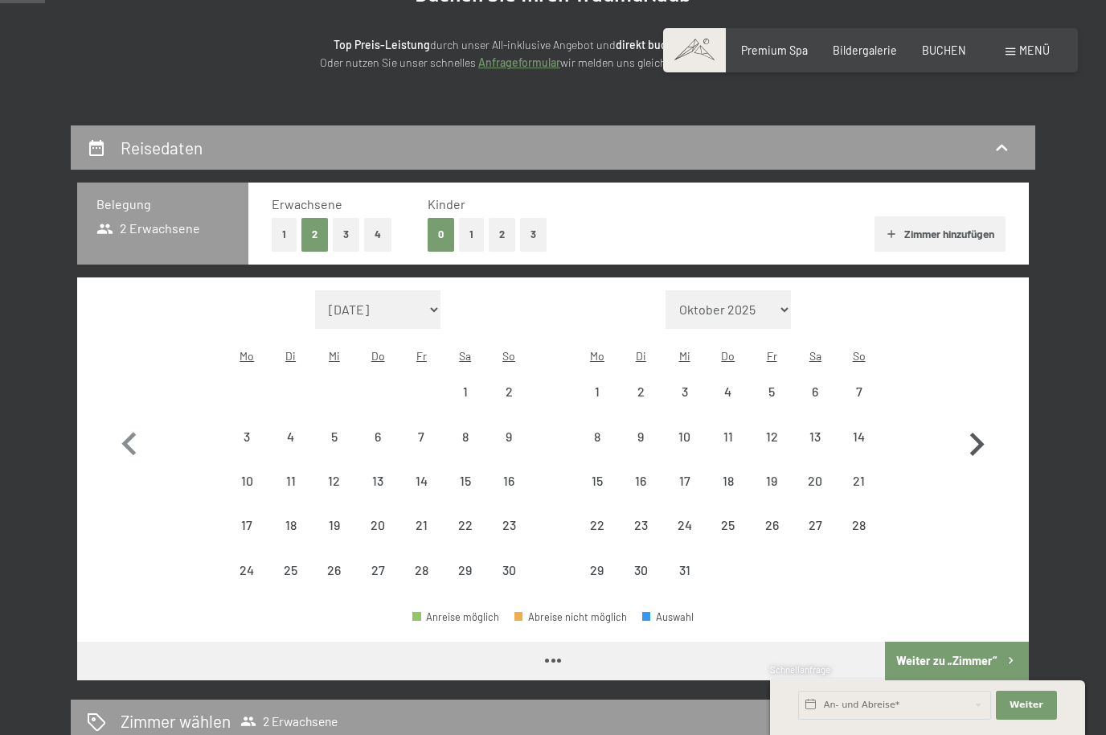
select select "[DATE]"
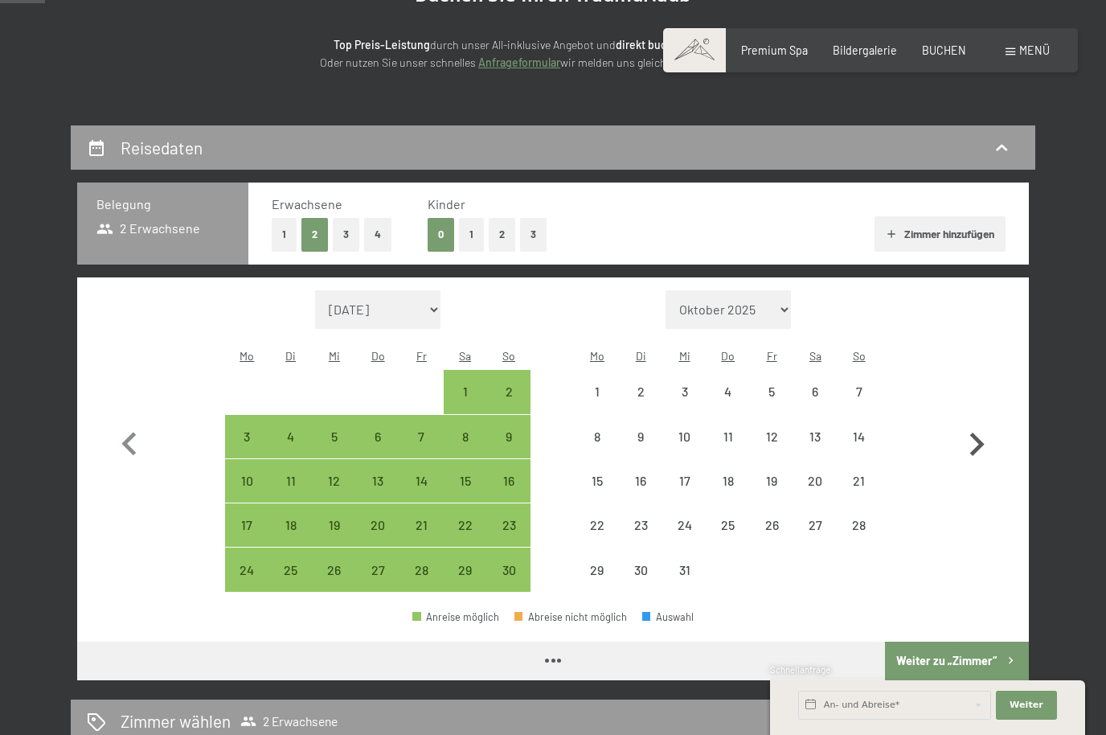
select select "[DATE]"
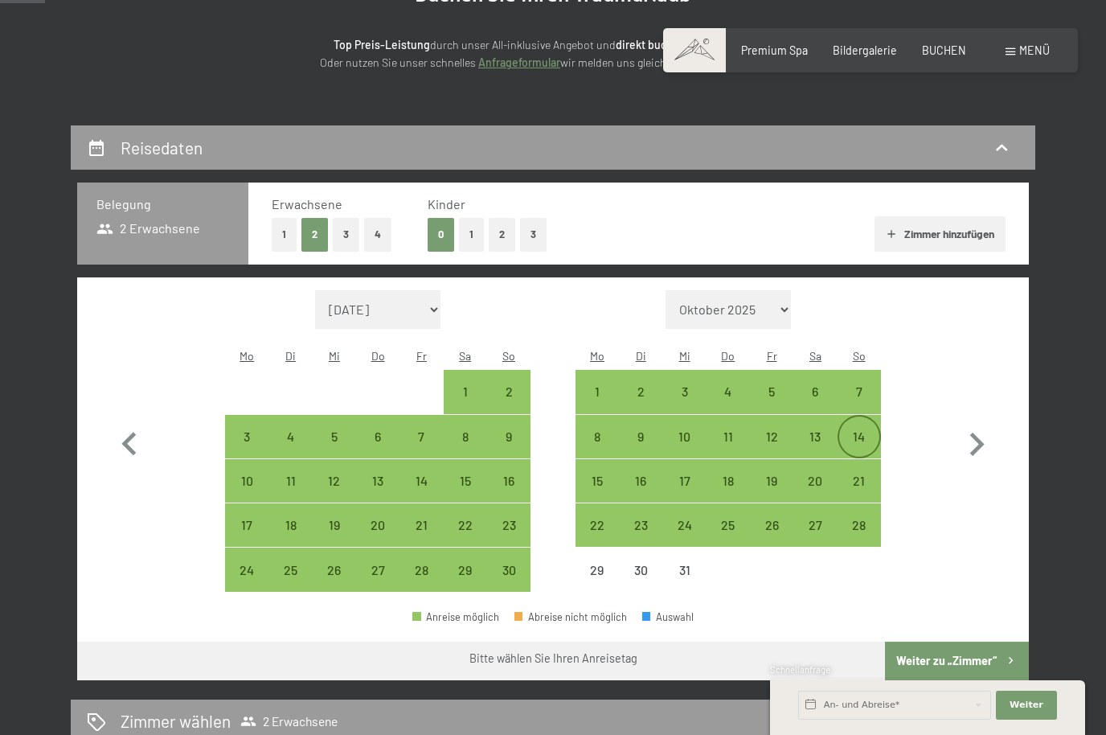
click at [867, 430] on div "14" at bounding box center [859, 450] width 40 height 40
select select "[DATE]"
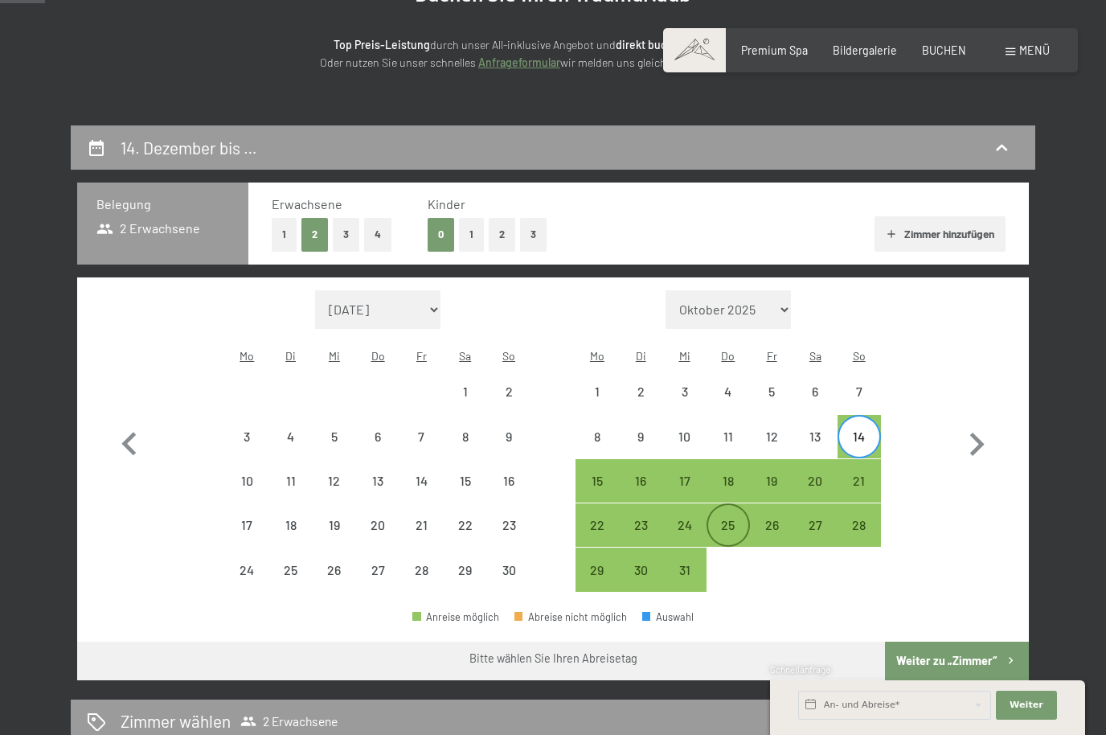
click at [731, 518] on div "25" at bounding box center [728, 538] width 40 height 40
select select "[DATE]"
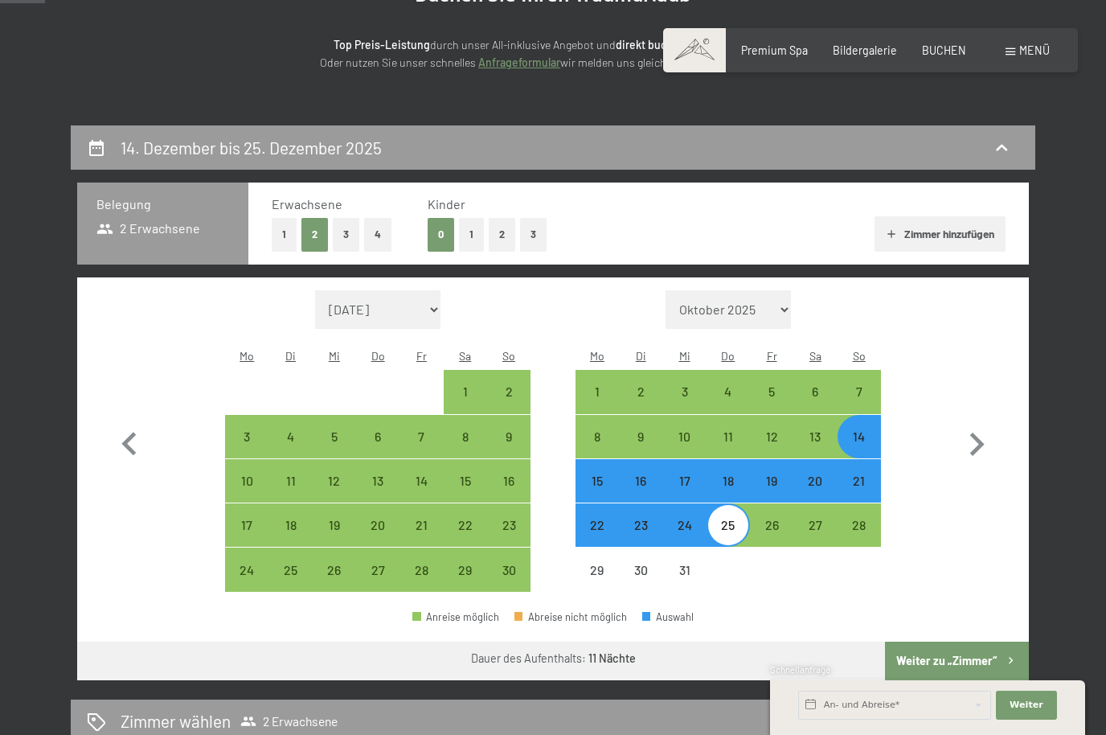
click at [980, 641] on button "Weiter zu „Zimmer“" at bounding box center [957, 660] width 144 height 39
select select "[DATE]"
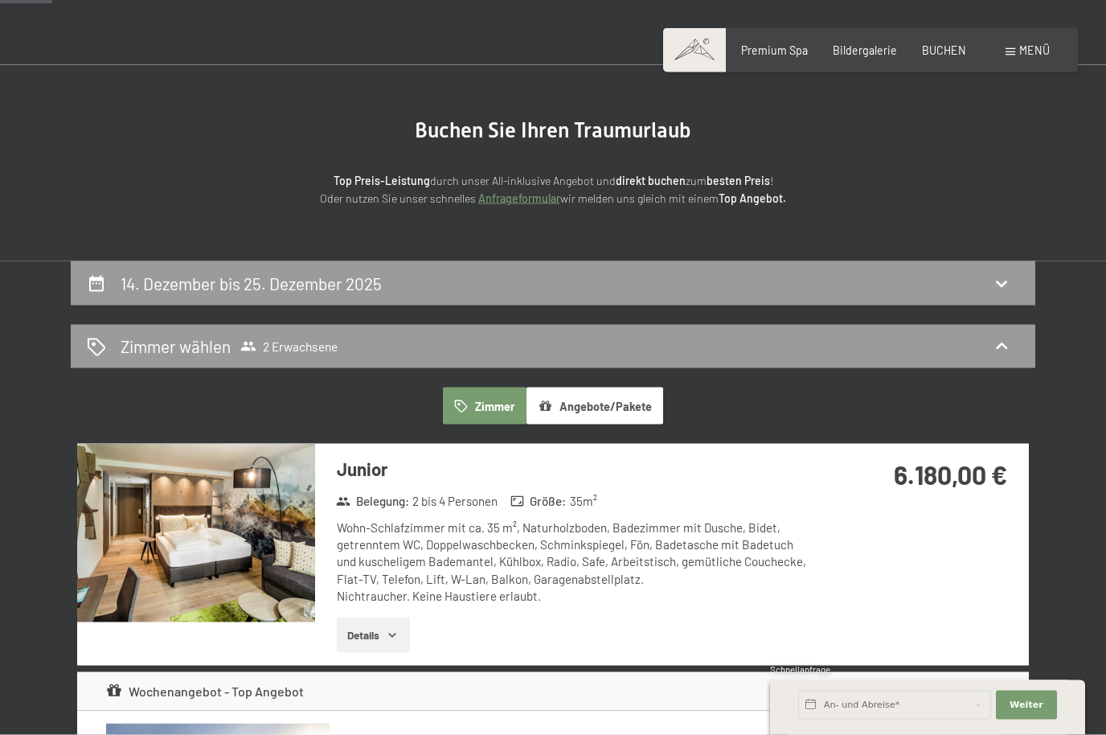
scroll to position [0, 0]
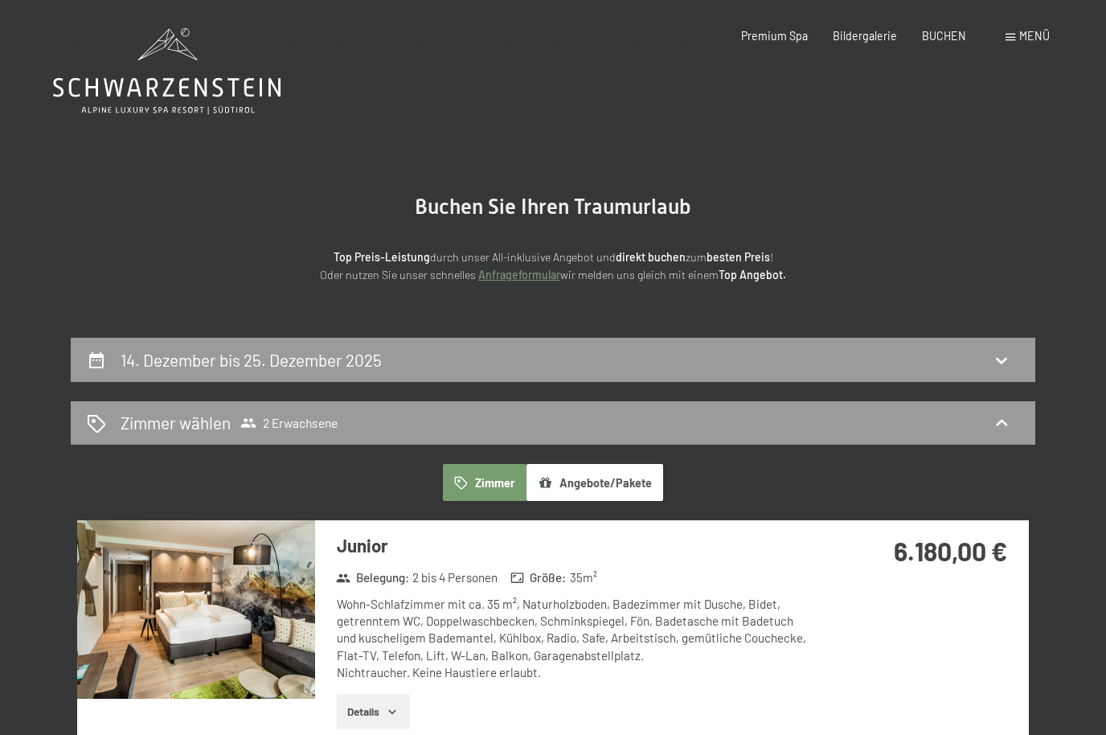
click at [636, 490] on button "Angebote/Pakete" at bounding box center [594, 482] width 137 height 37
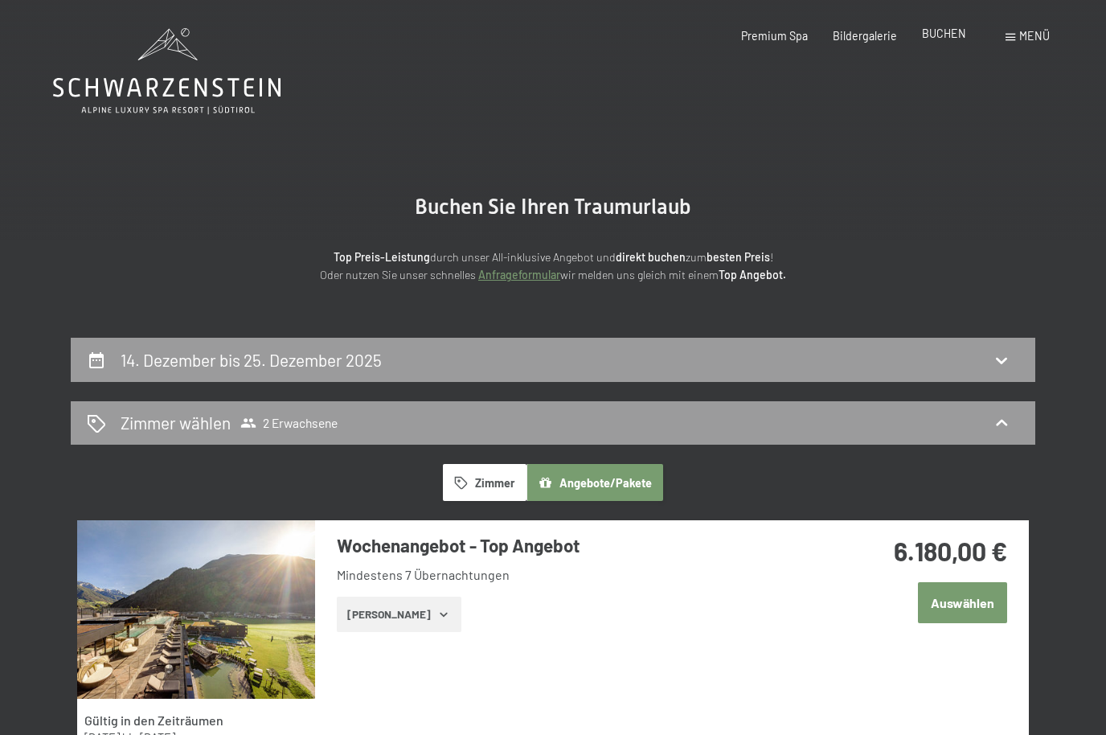
click at [948, 43] on div "Premium Spa Bildergalerie BUCHEN" at bounding box center [841, 36] width 300 height 16
click at [929, 38] on span "BUCHEN" at bounding box center [944, 34] width 44 height 14
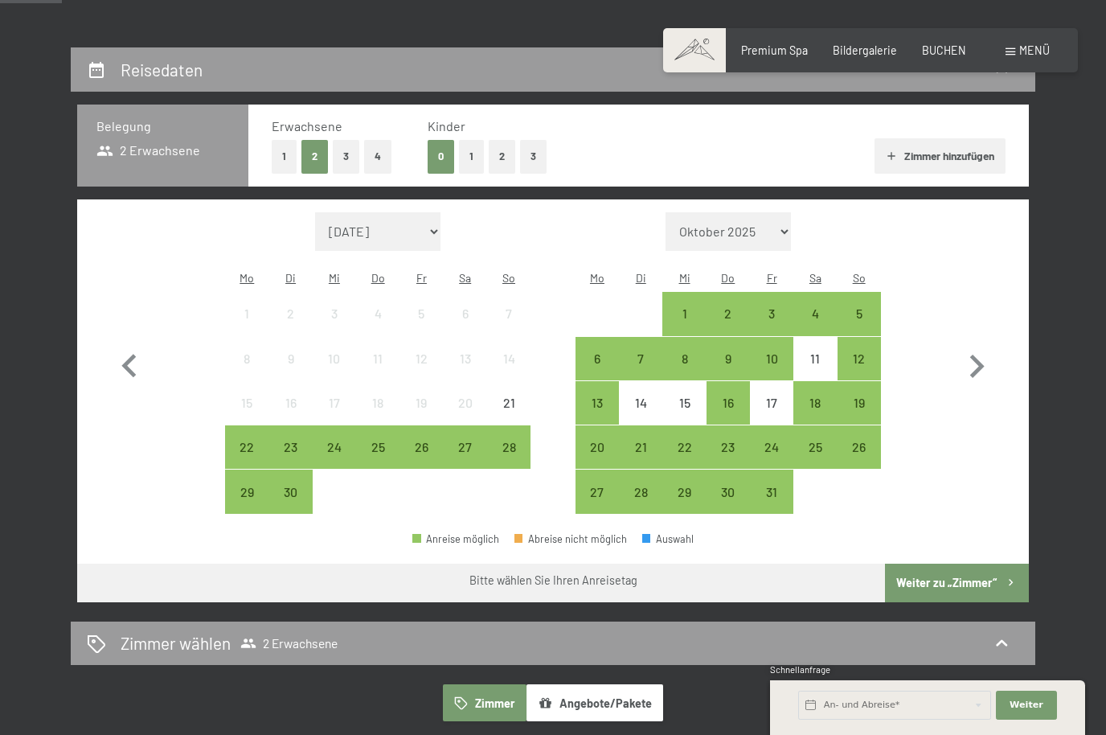
scroll to position [277, 0]
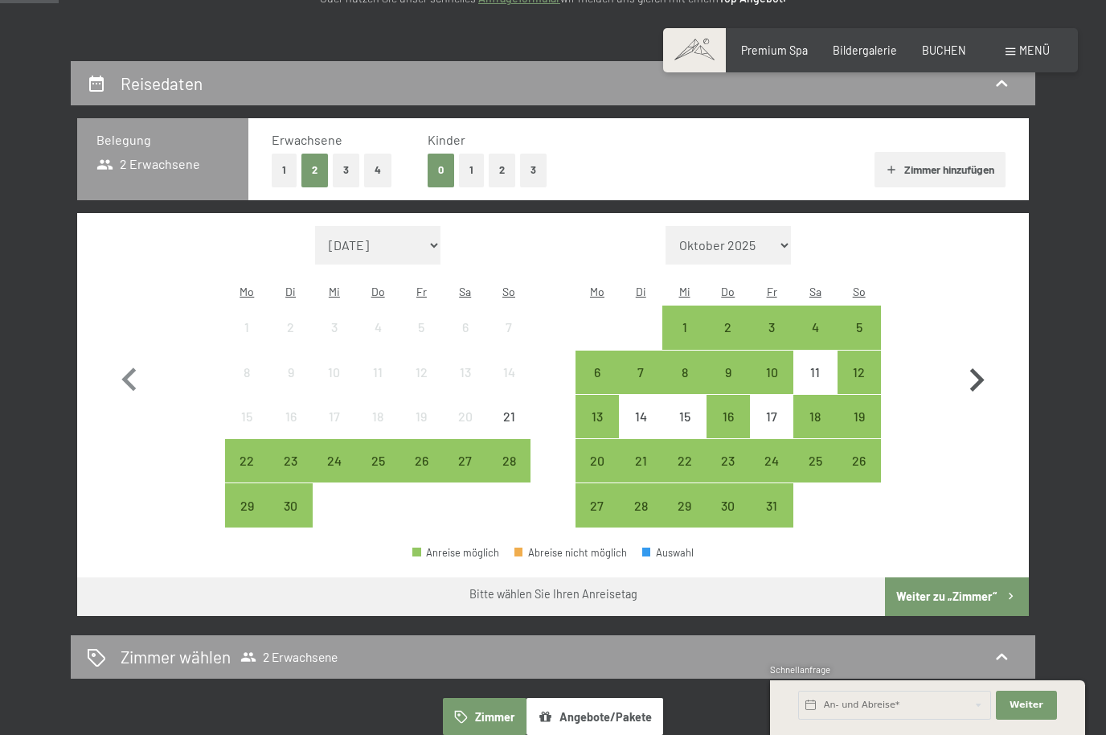
click at [957, 379] on icon "button" at bounding box center [976, 380] width 47 height 47
select select "[DATE]"
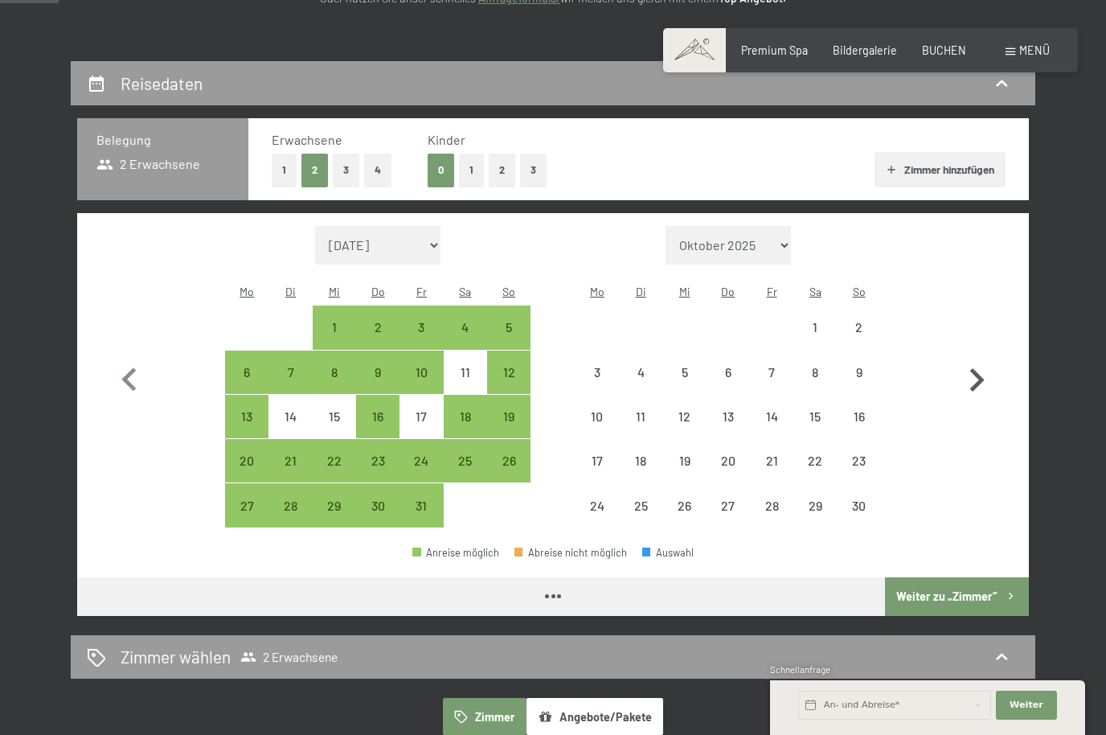
click at [976, 371] on icon "button" at bounding box center [976, 380] width 47 height 47
select select "[DATE]"
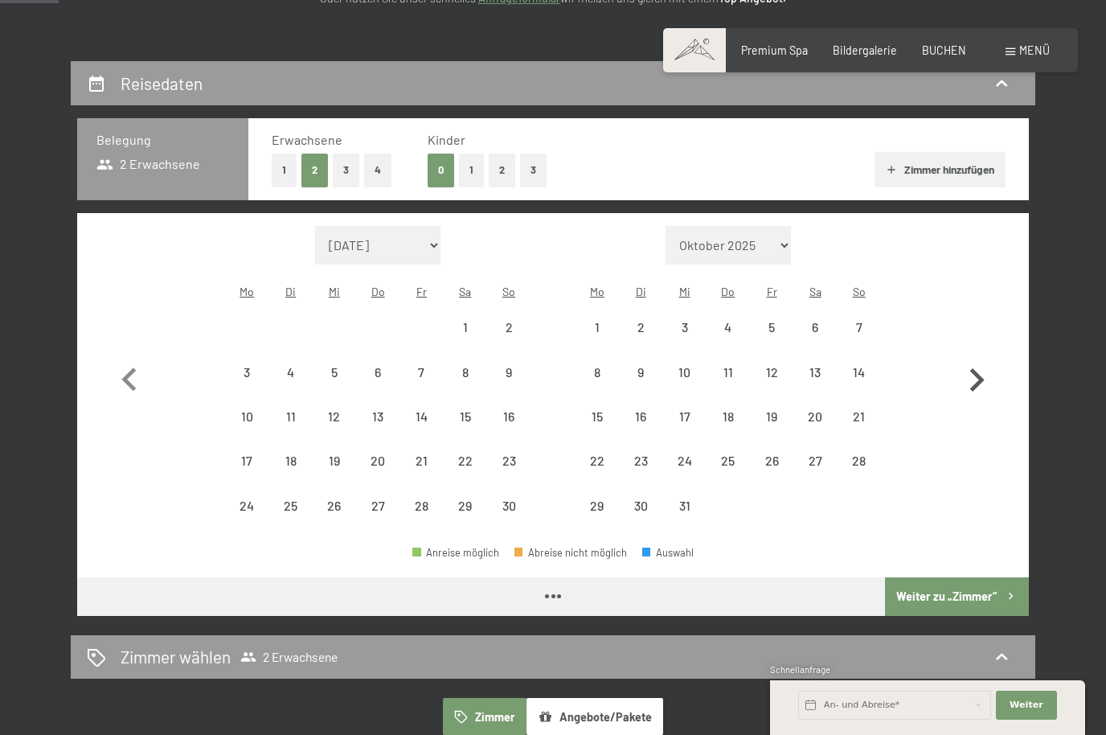
select select "[DATE]"
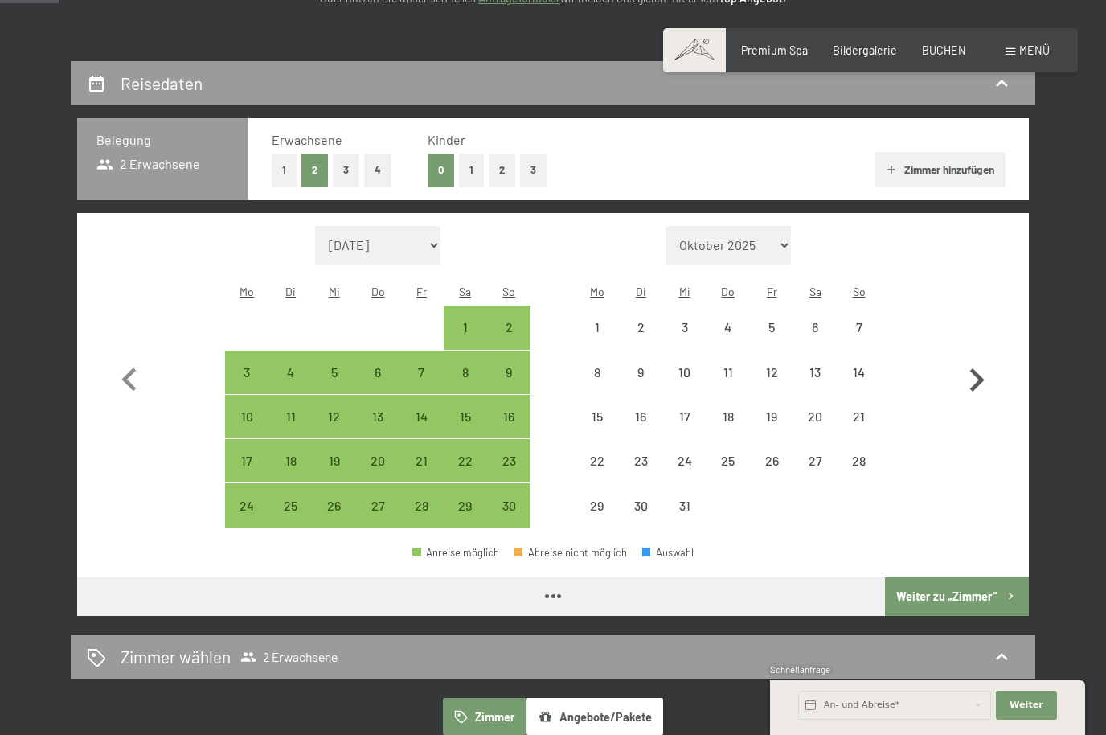
click at [985, 373] on icon "button" at bounding box center [976, 380] width 47 height 47
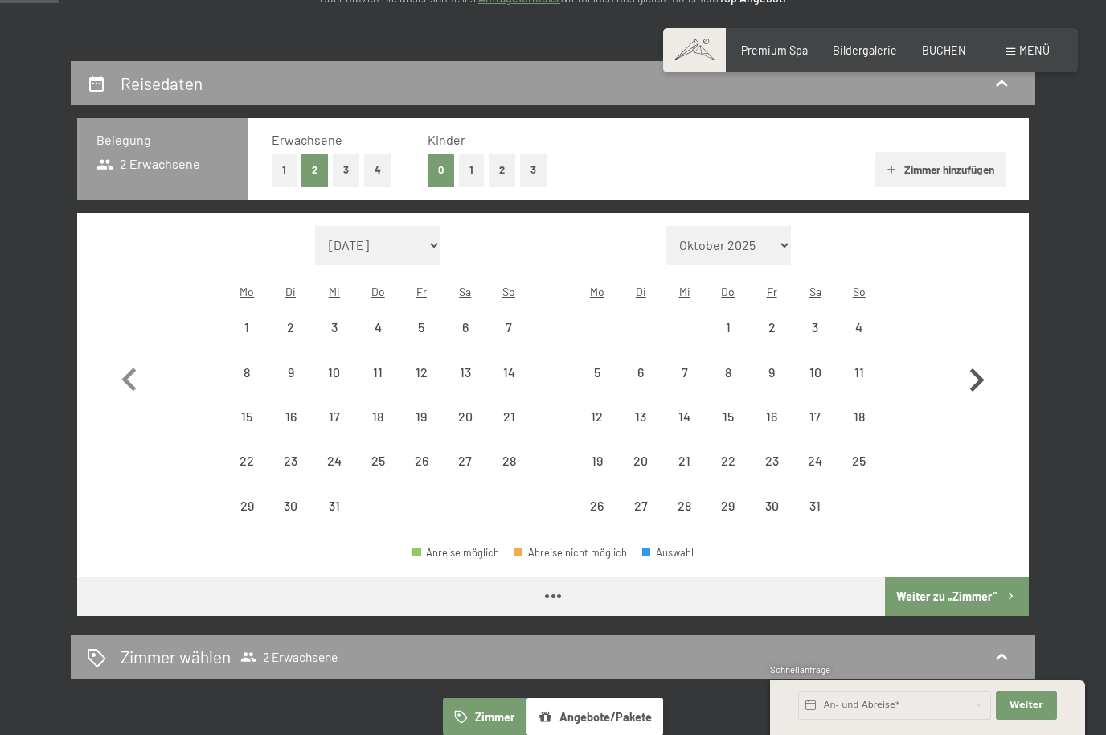
select select "[DATE]"
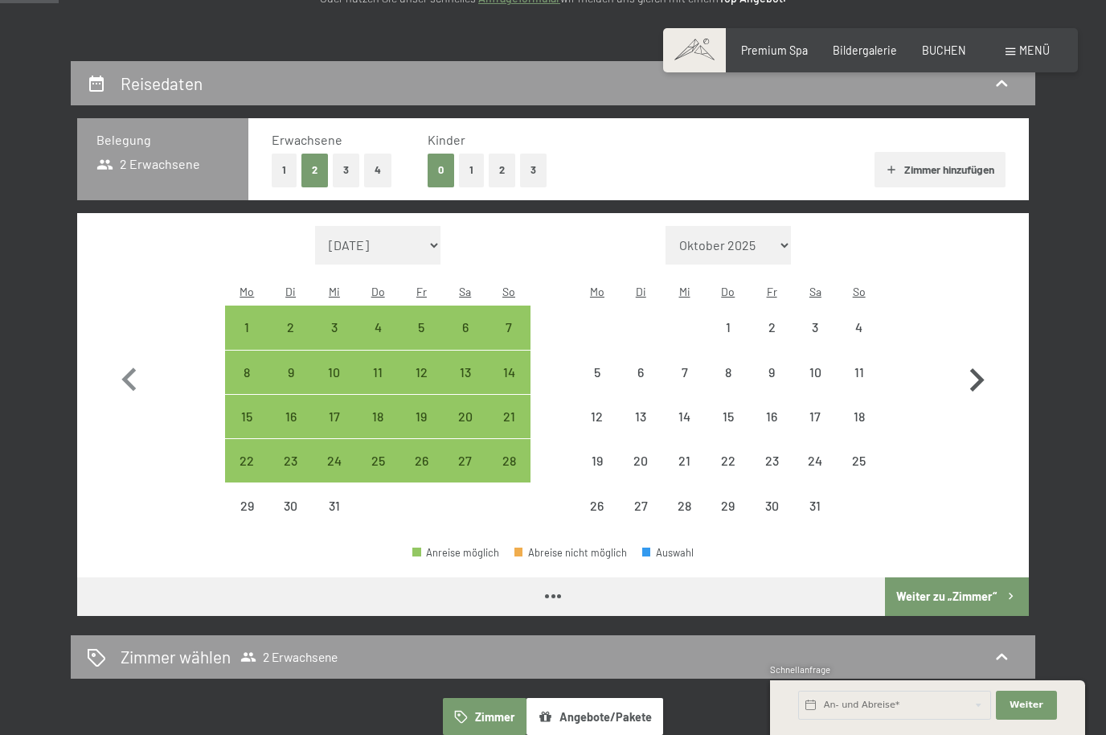
select select "[DATE]"
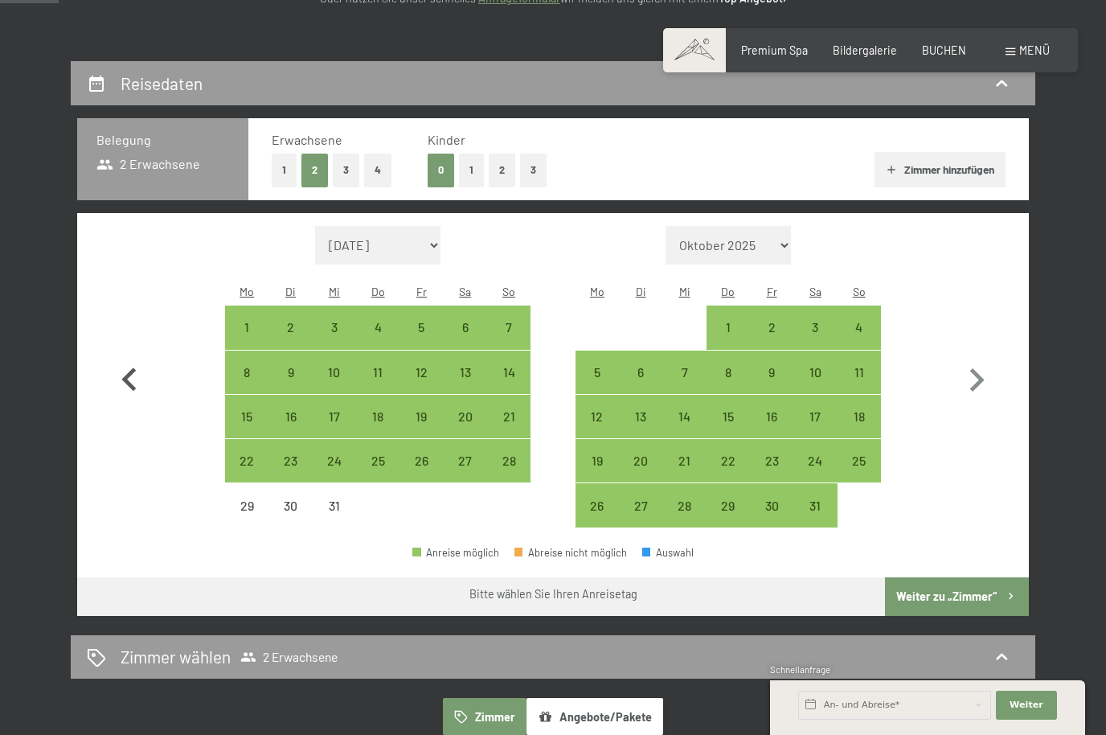
click at [137, 384] on icon "button" at bounding box center [129, 380] width 47 height 47
select select "[DATE]"
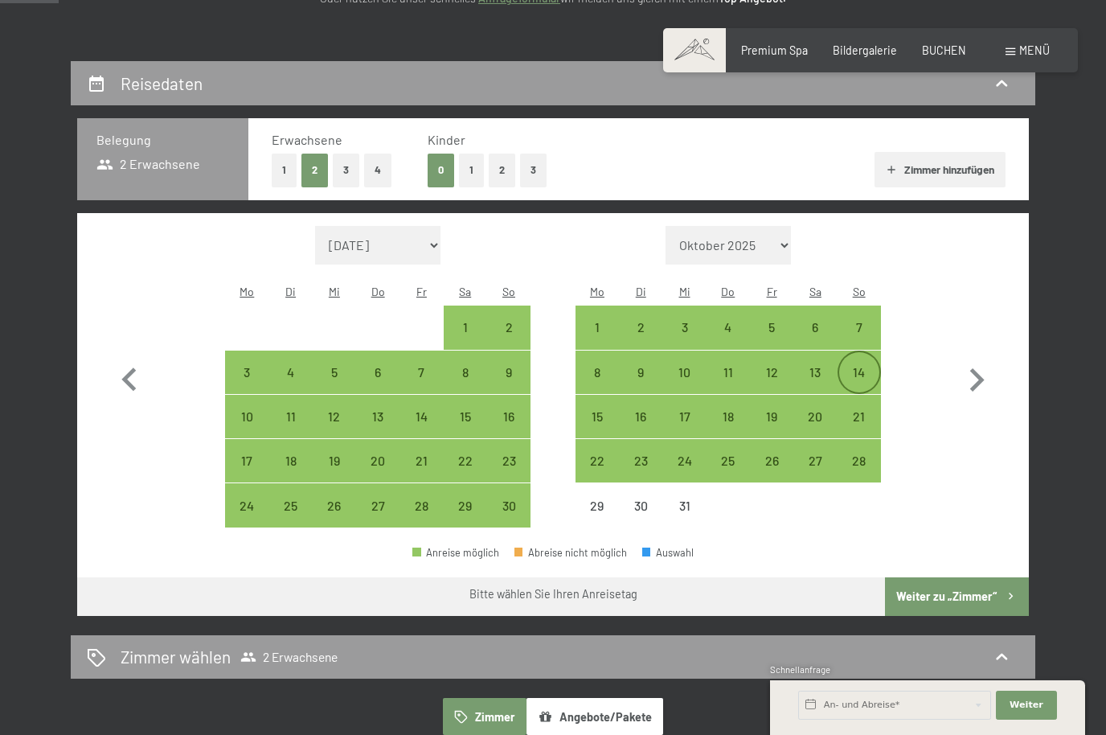
click at [851, 366] on div "14" at bounding box center [859, 386] width 40 height 40
select select "[DATE]"
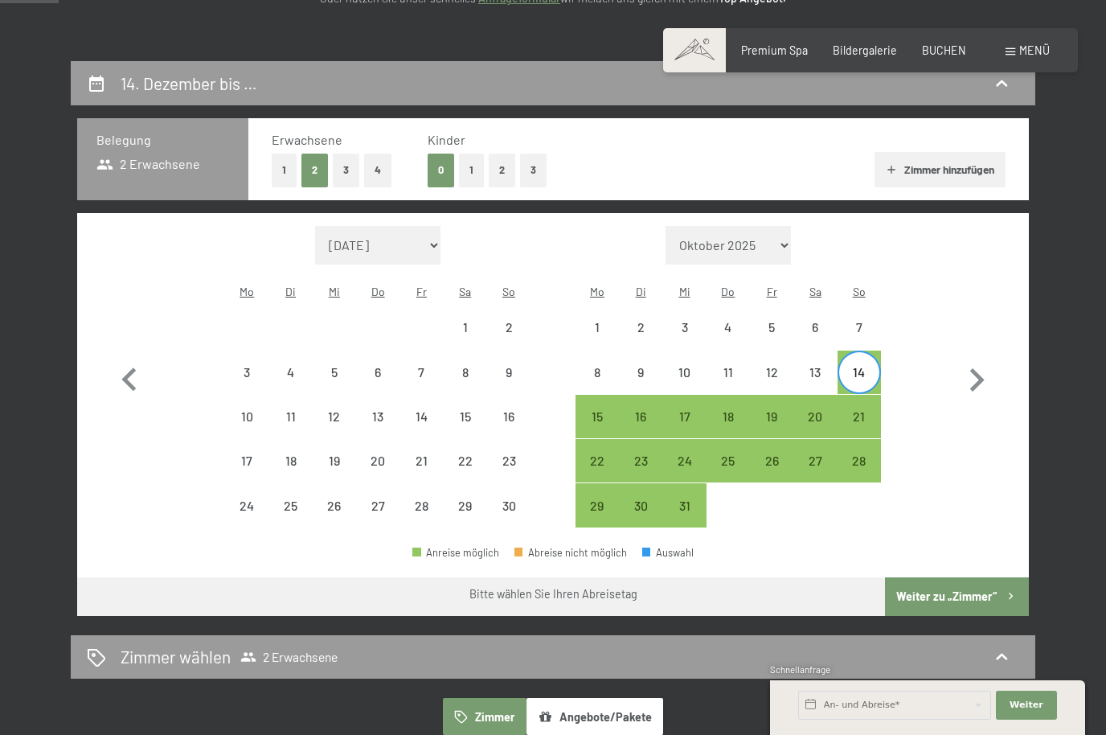
click at [854, 369] on div "14" at bounding box center [859, 386] width 40 height 40
select select "[DATE]"
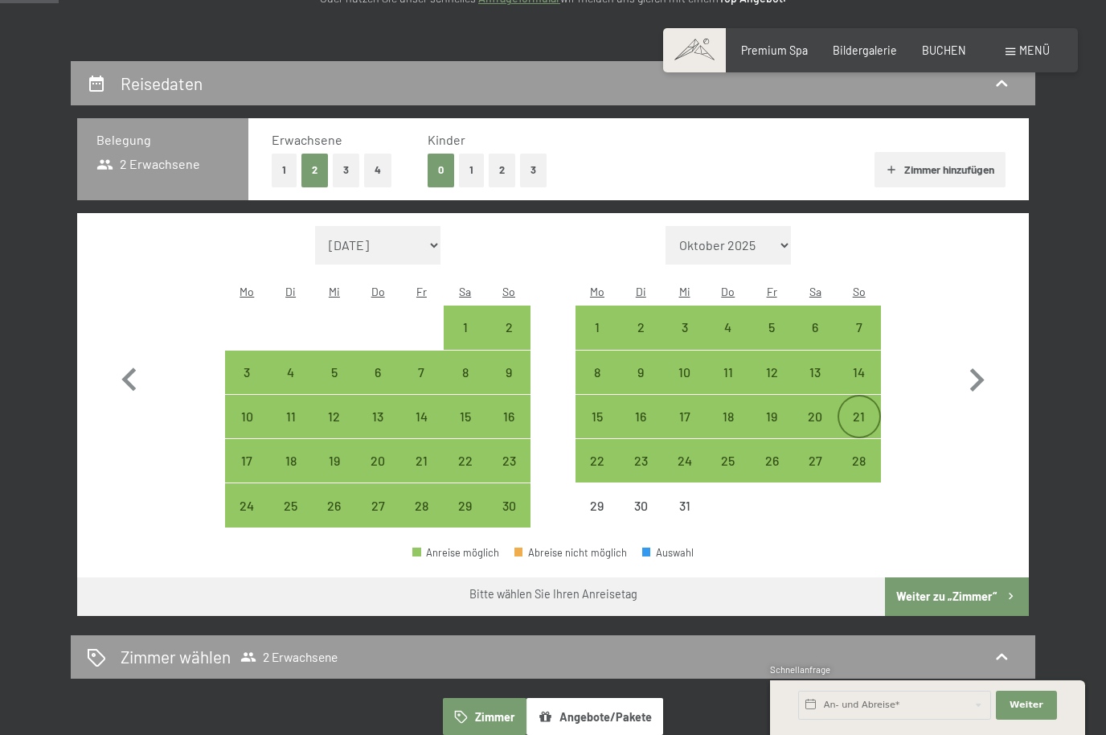
click at [854, 414] on div "21" at bounding box center [859, 430] width 40 height 40
select select "[DATE]"
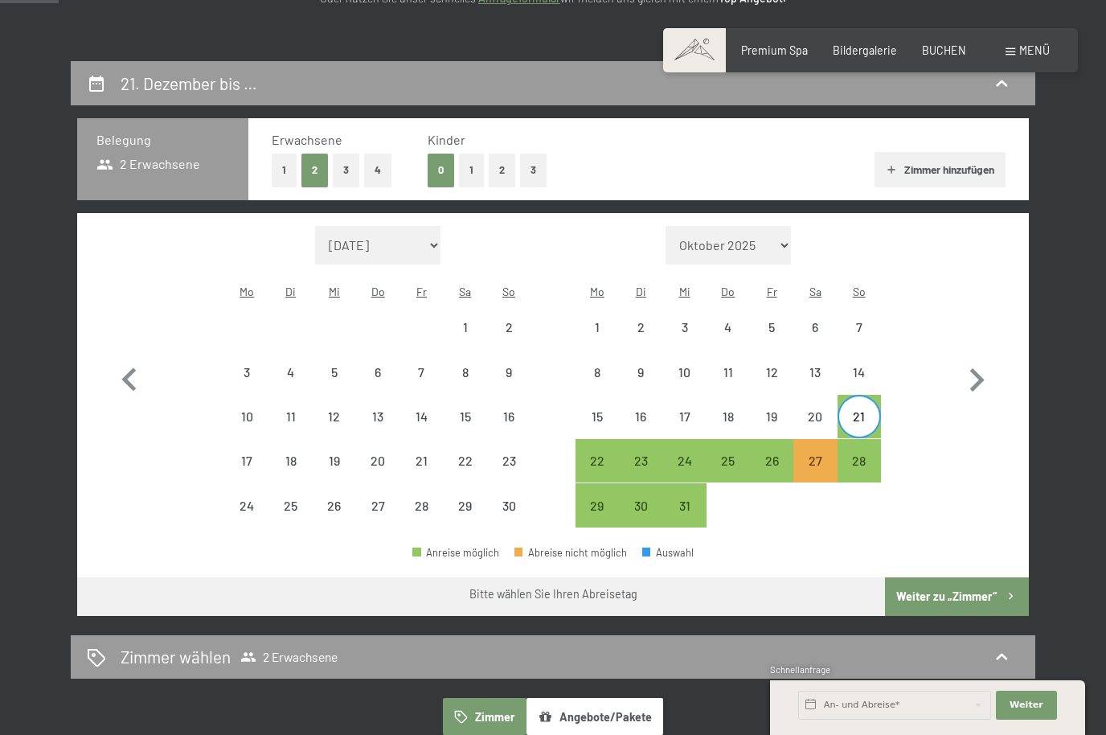
click at [860, 410] on div "21" at bounding box center [859, 430] width 40 height 40
select select "[DATE]"
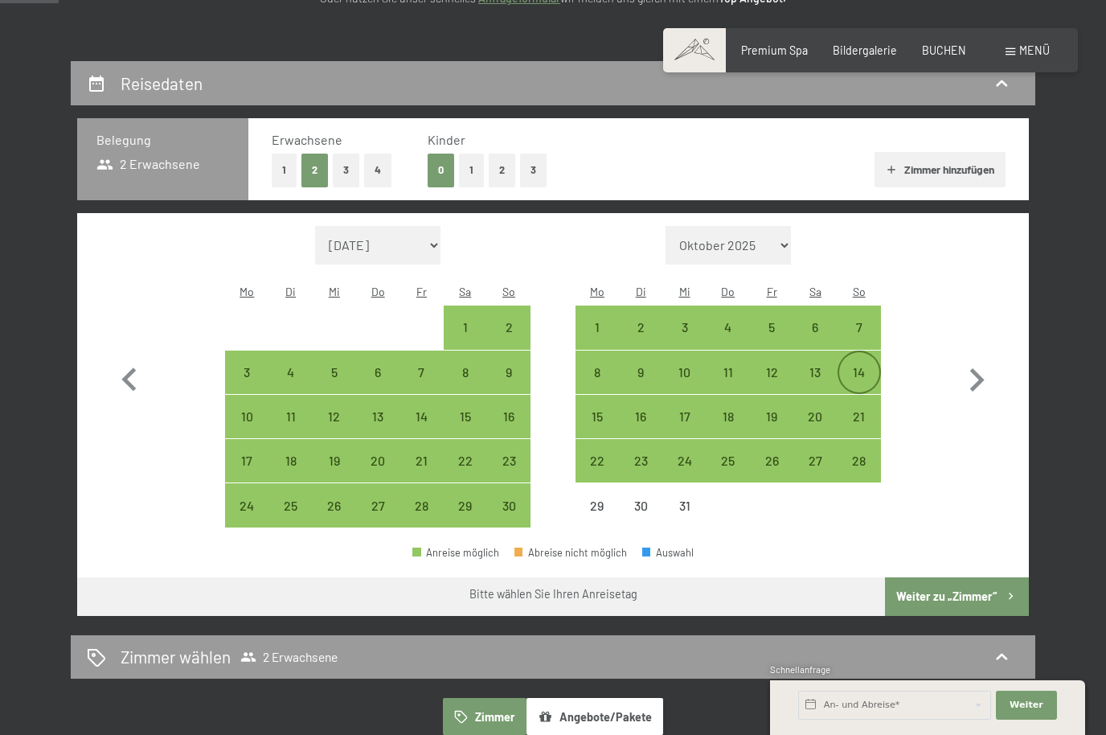
click at [858, 366] on div "14" at bounding box center [859, 386] width 40 height 40
select select "[DATE]"
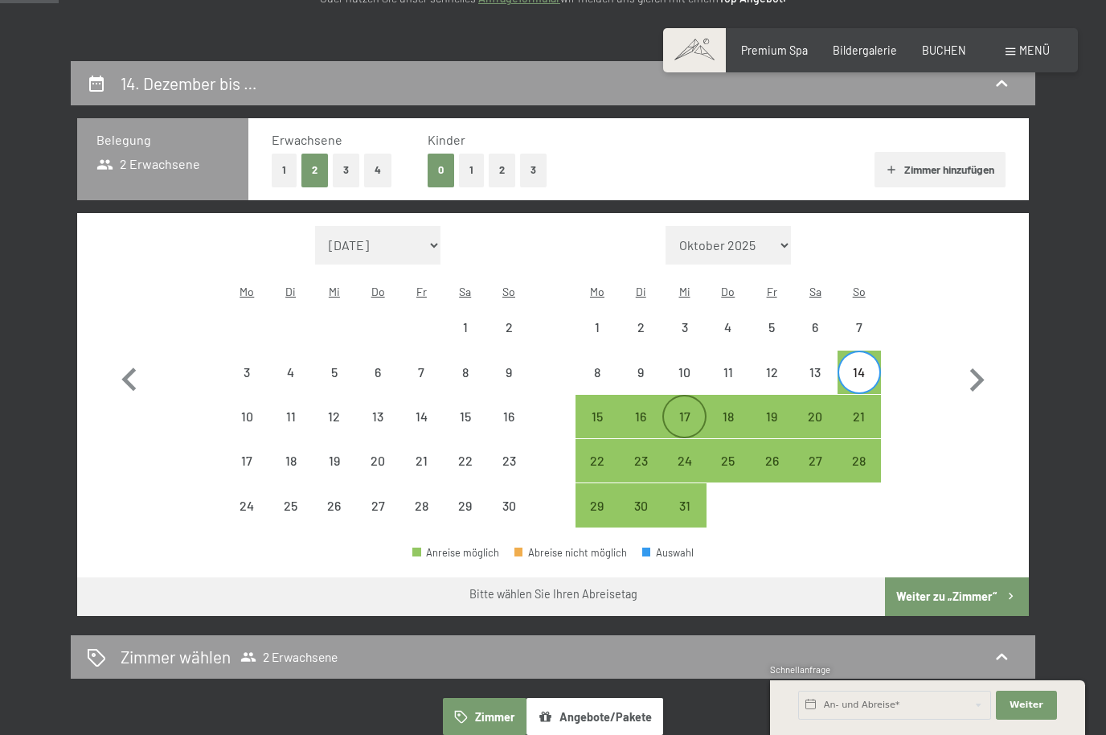
click at [680, 410] on div "17" at bounding box center [684, 430] width 40 height 40
select select "[DATE]"
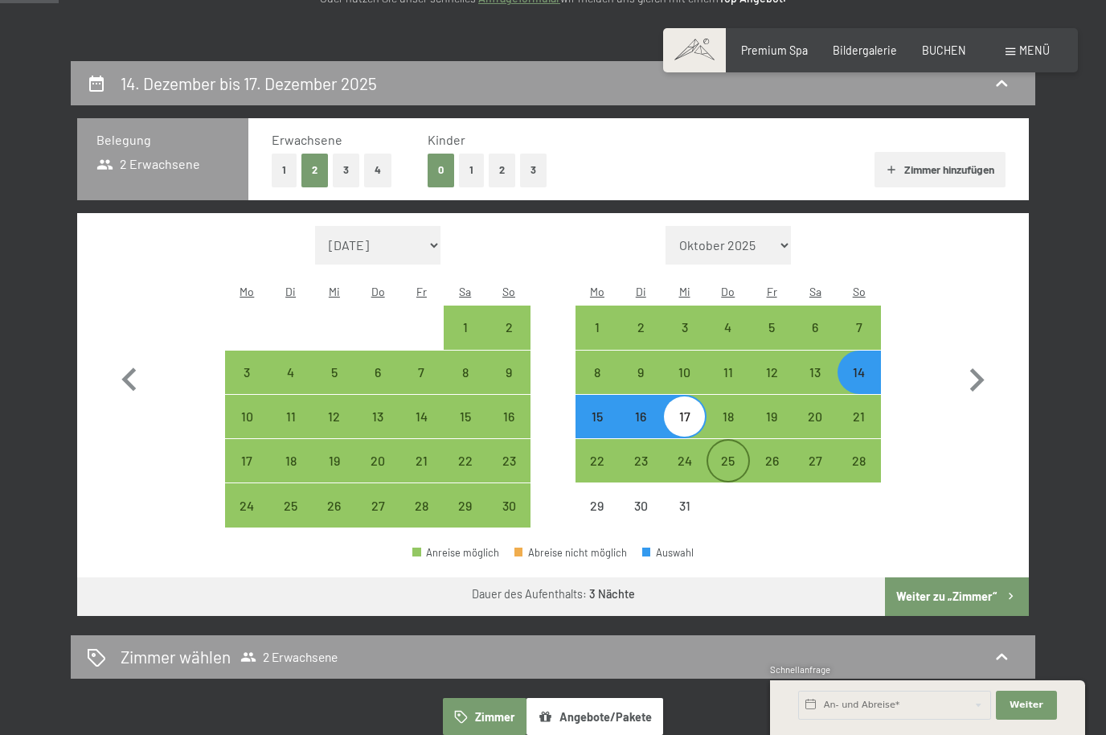
click at [730, 454] on div "25" at bounding box center [728, 474] width 40 height 40
select select "[DATE]"
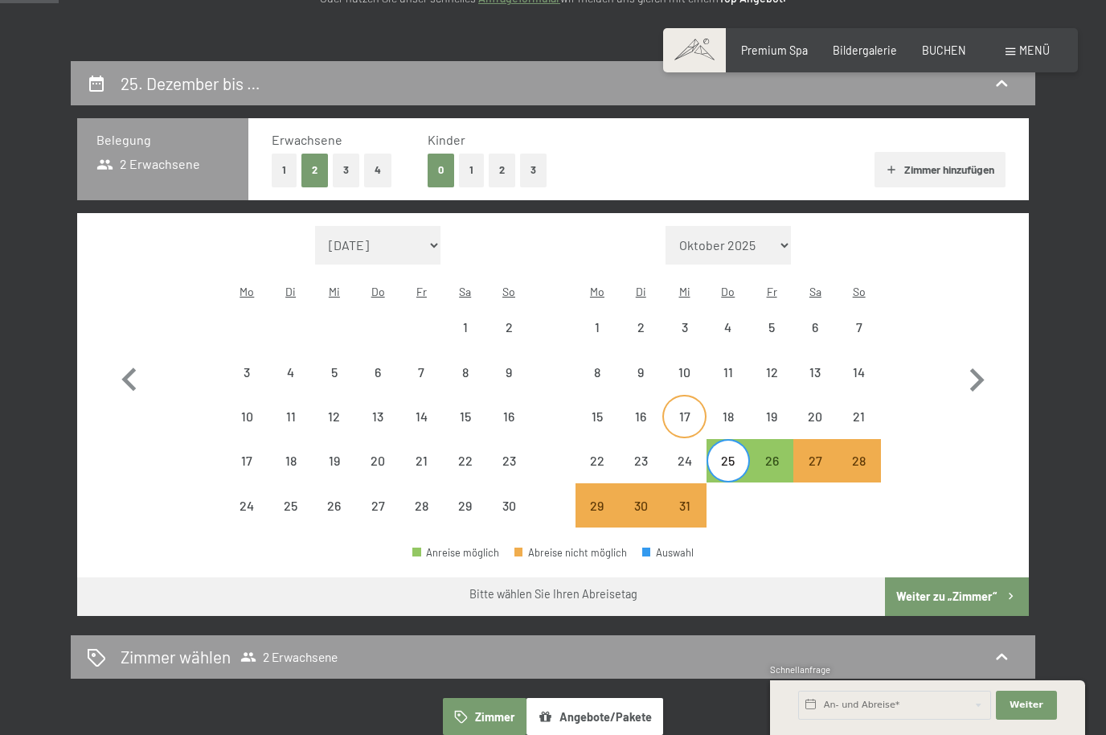
click at [686, 410] on div "17" at bounding box center [684, 430] width 40 height 40
select select "[DATE]"
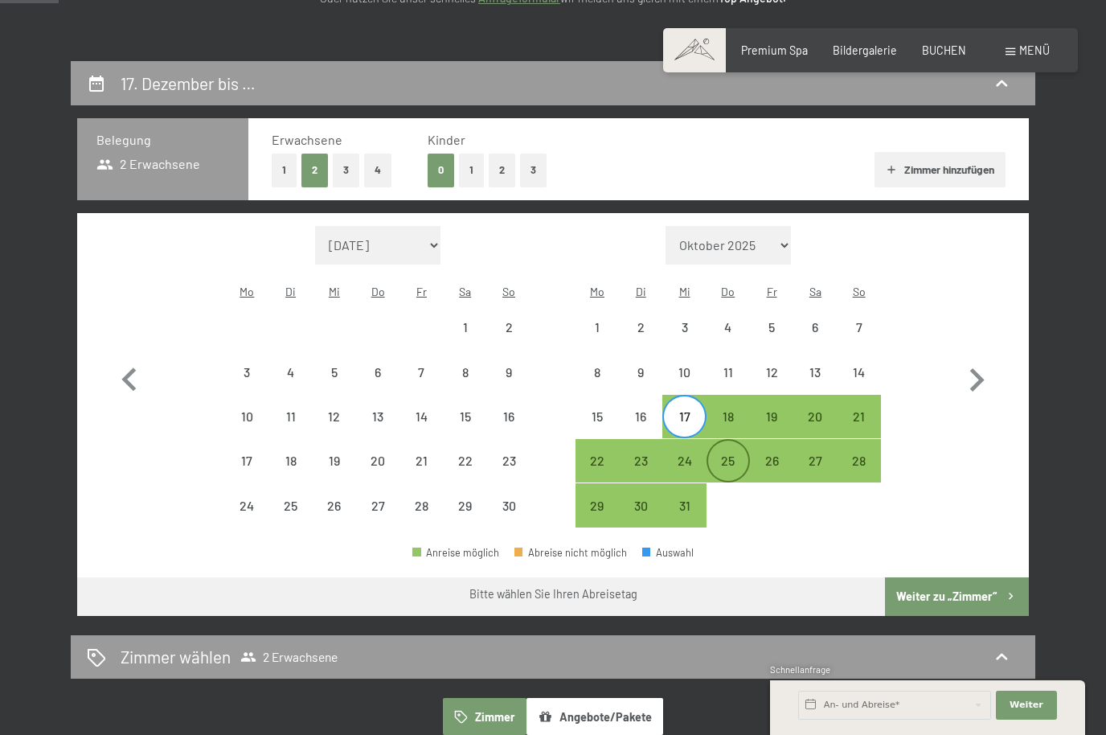
click at [734, 454] on div "25" at bounding box center [728, 474] width 40 height 40
select select "[DATE]"
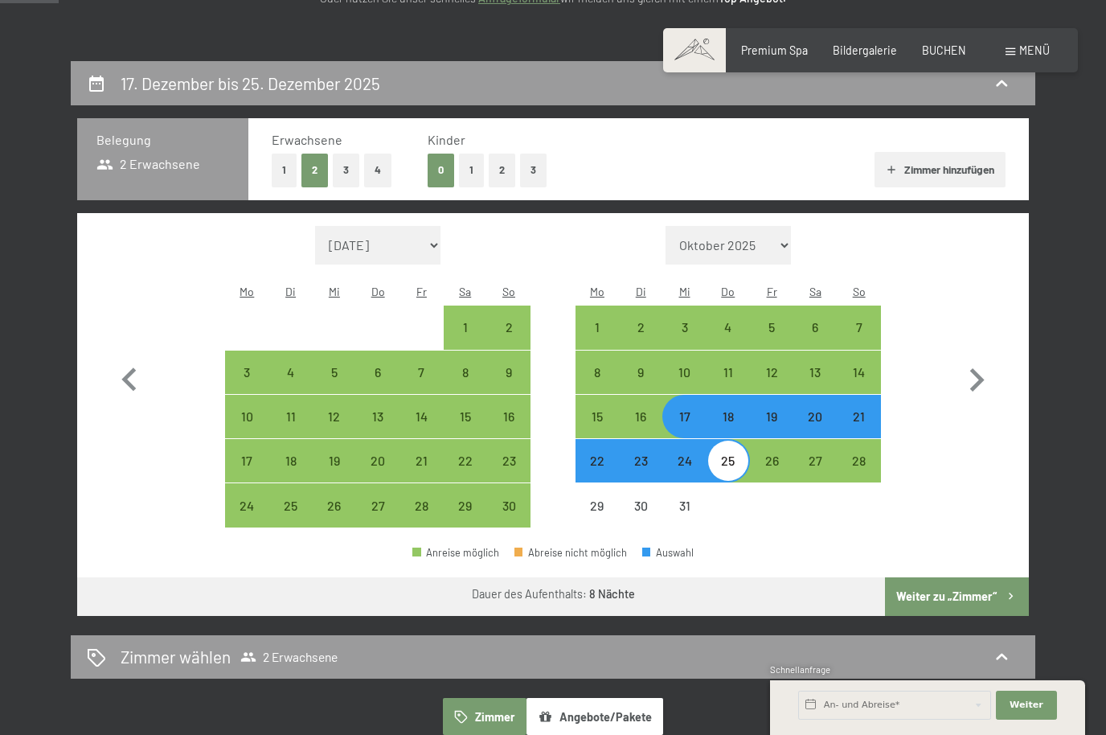
click at [979, 587] on button "Weiter zu „Zimmer“" at bounding box center [957, 596] width 144 height 39
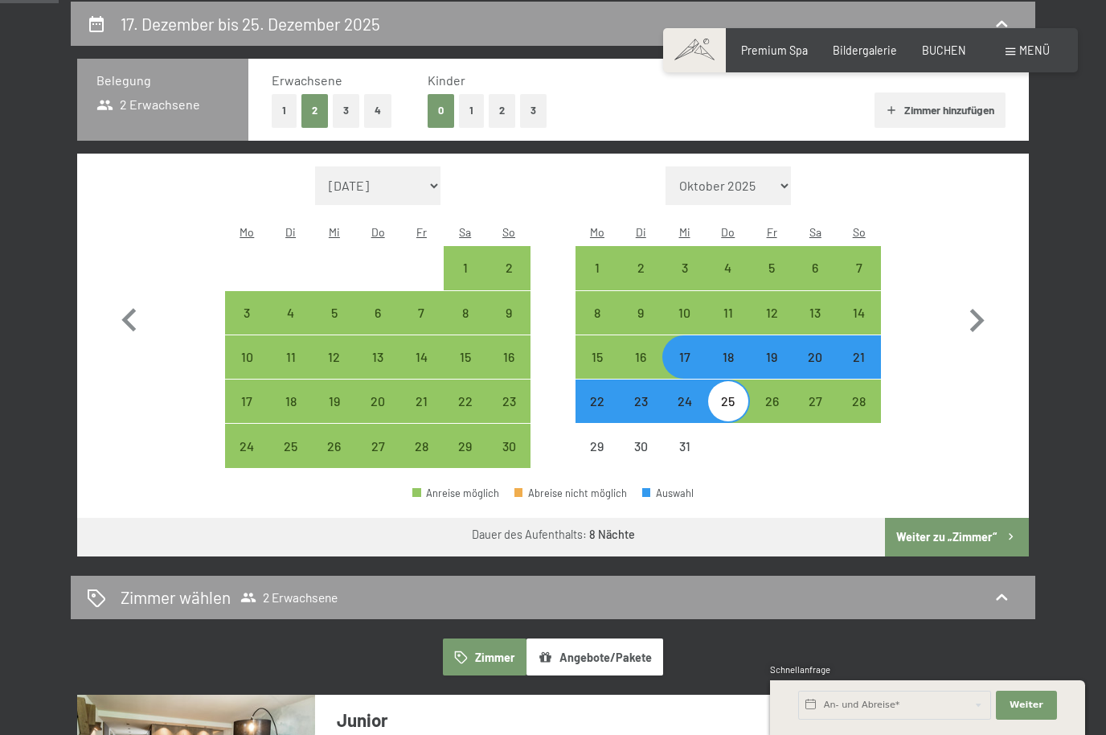
select select "[DATE]"
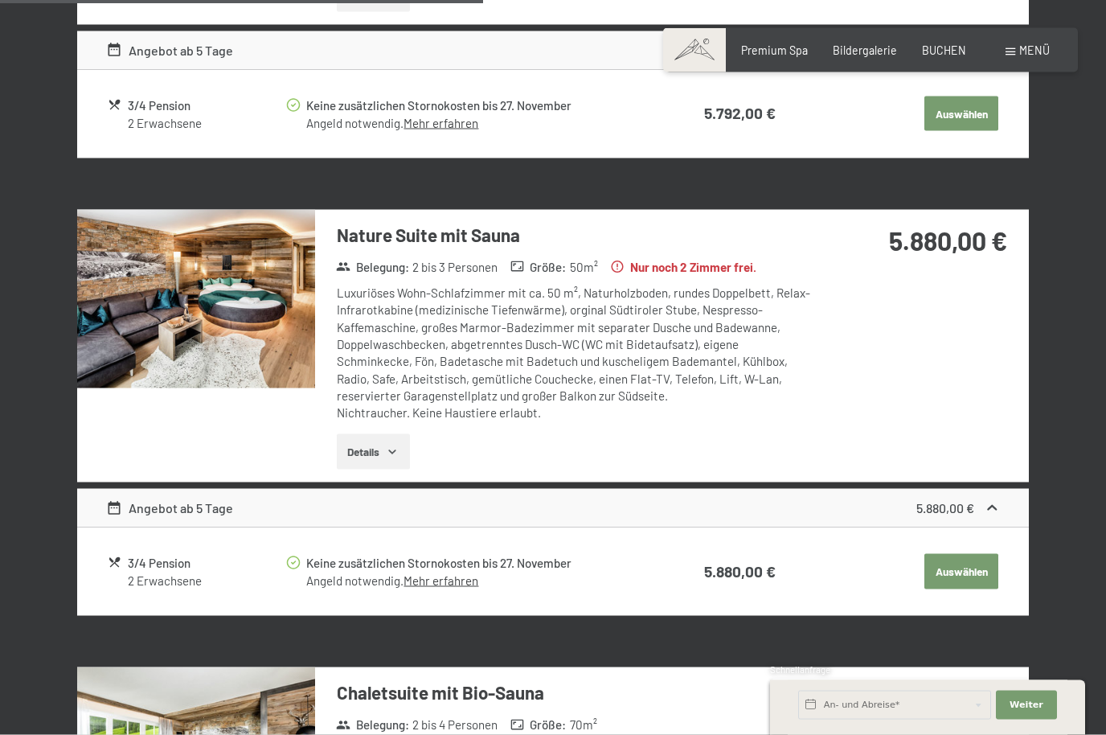
scroll to position [1599, 0]
click at [228, 329] on img at bounding box center [196, 298] width 238 height 178
